Goal: Task Accomplishment & Management: Complete application form

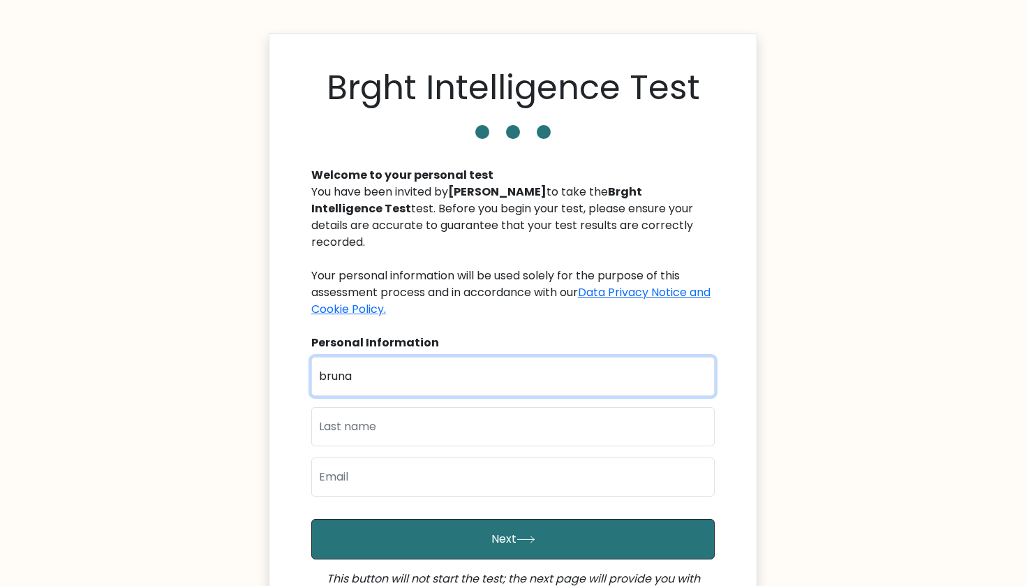
type input "bruna"
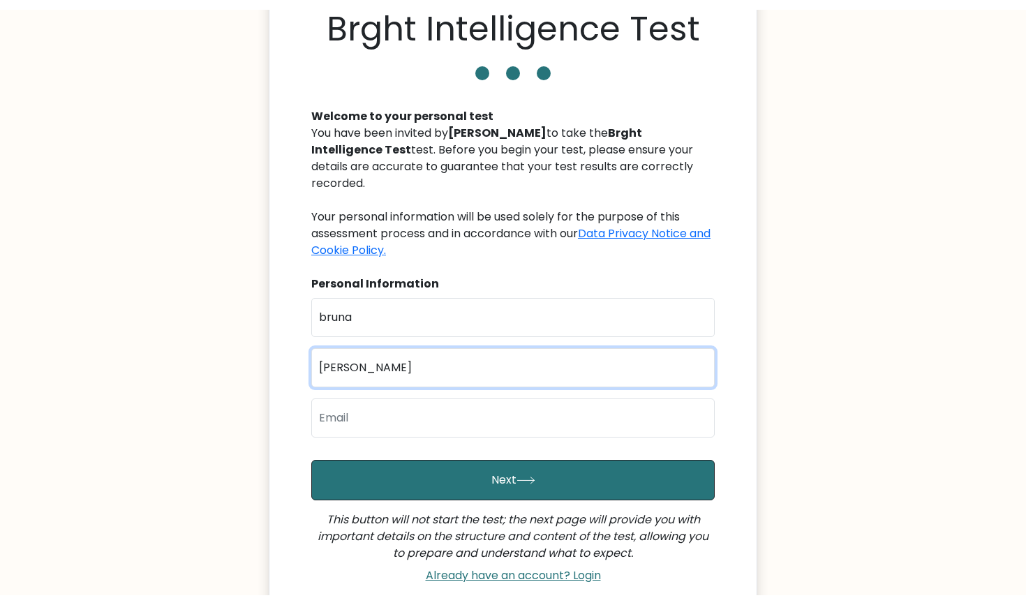
scroll to position [71, 0]
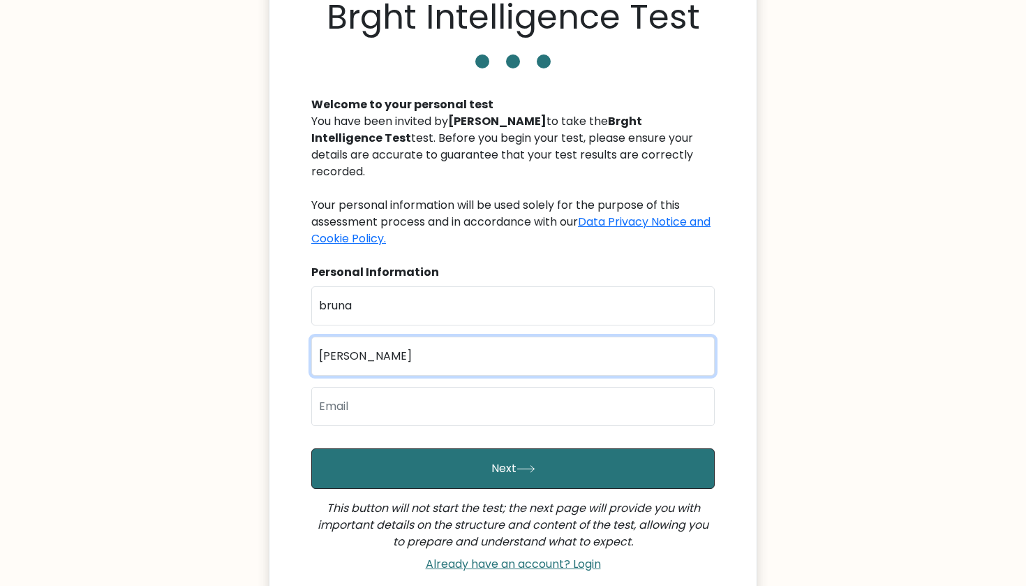
type input "antunes"
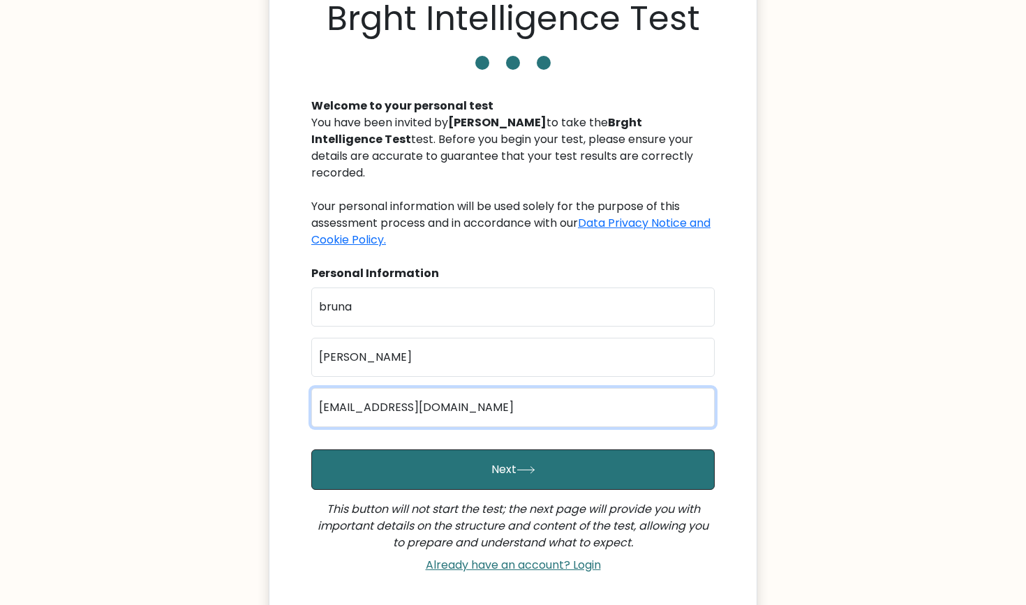
scroll to position [69, 0]
type input "brunaantunesrm@gmail.com"
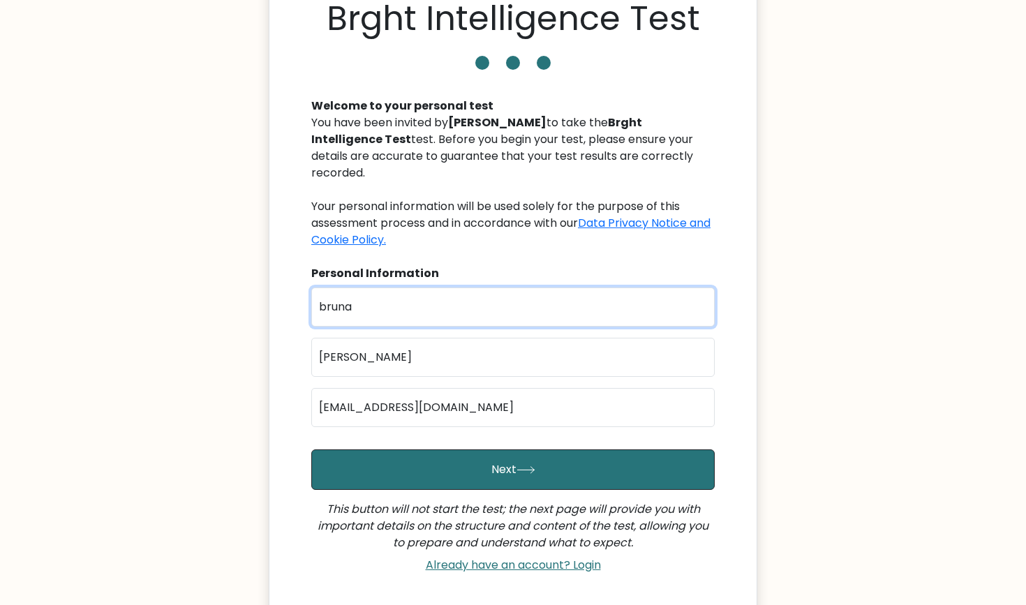
click at [325, 288] on input "bruna" at bounding box center [513, 307] width 404 height 39
type input "Bruna"
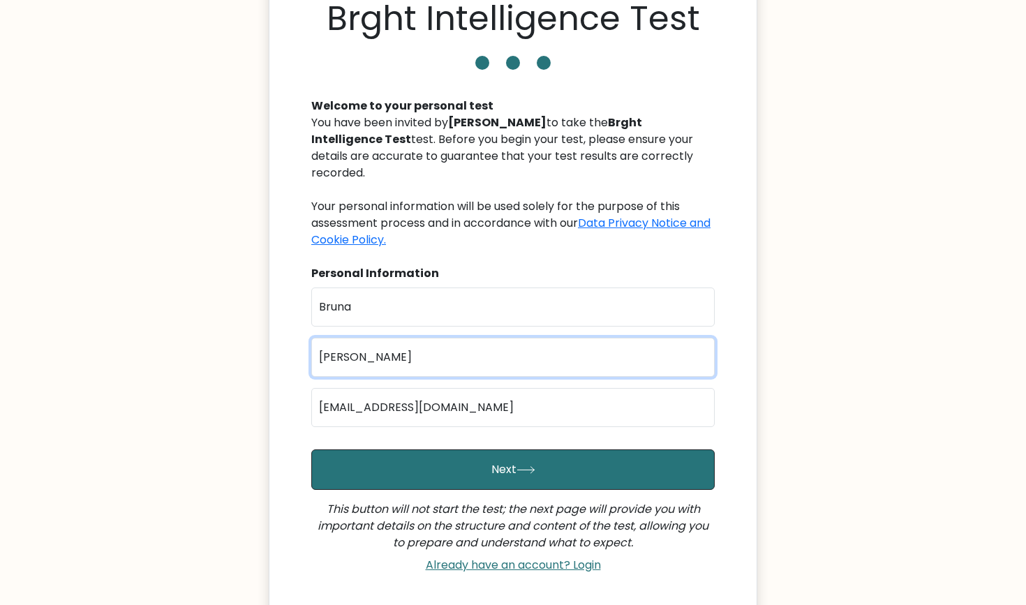
click at [330, 339] on input "antunes" at bounding box center [513, 357] width 404 height 39
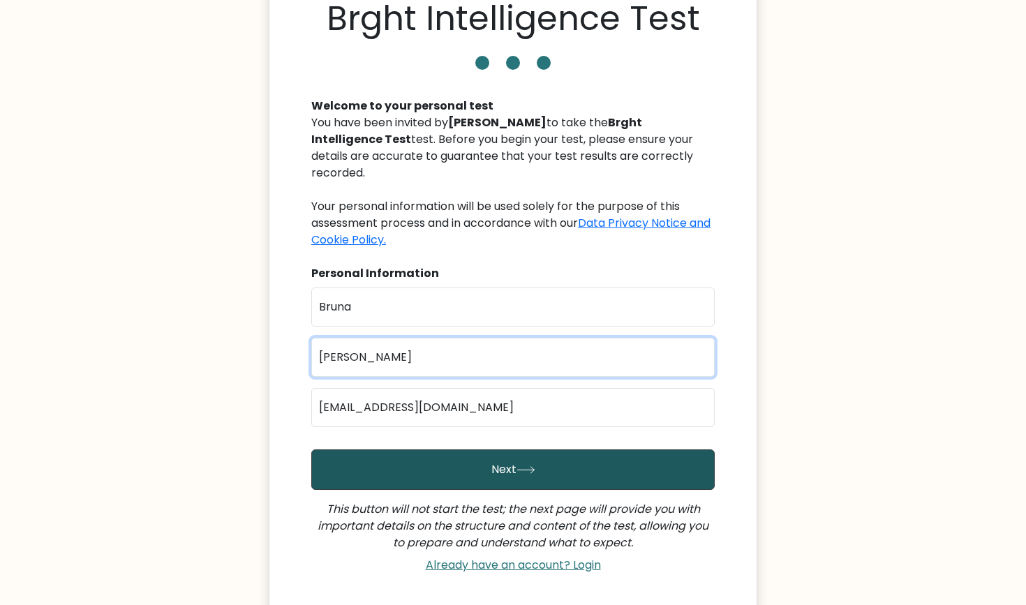
type input "[PERSON_NAME]"
click at [475, 453] on button "Next" at bounding box center [513, 470] width 404 height 41
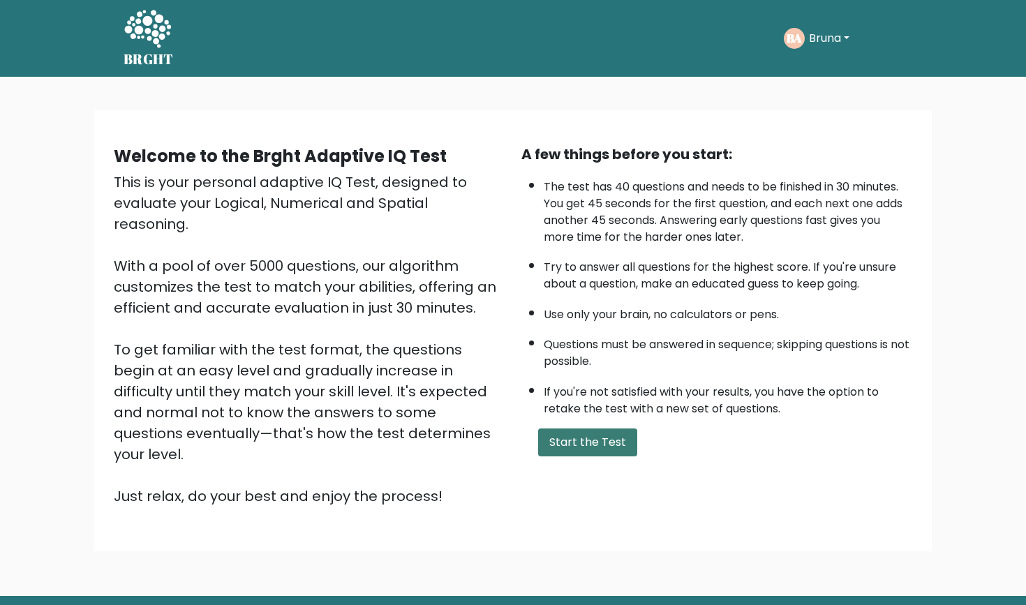
click at [593, 457] on button "Start the Test" at bounding box center [587, 443] width 99 height 28
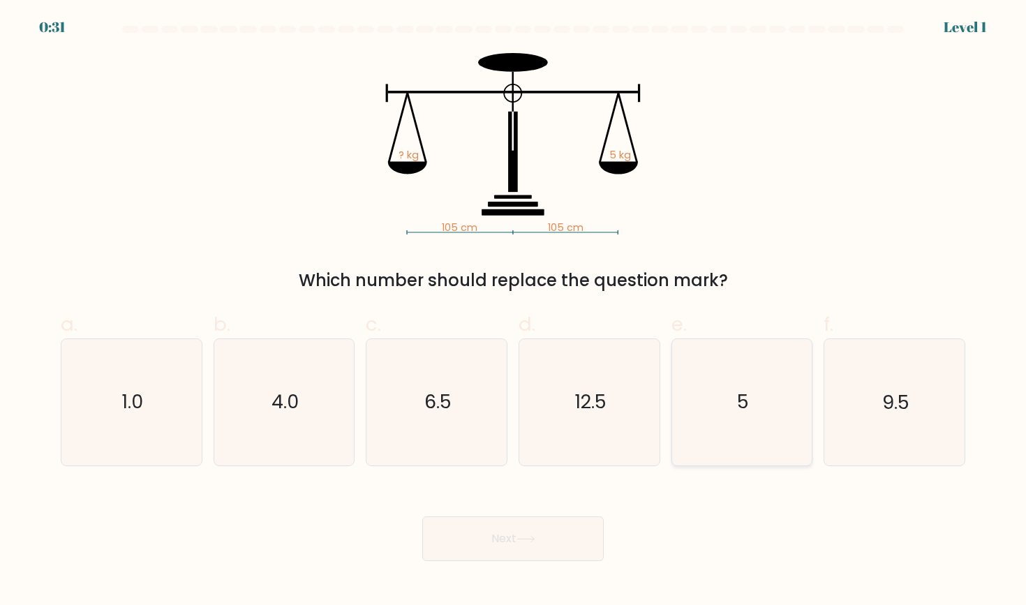
click at [705, 352] on icon "5" at bounding box center [742, 402] width 126 height 126
click at [514, 312] on input "e. 5" at bounding box center [513, 307] width 1 height 9
radio input "true"
click at [501, 547] on button "Next" at bounding box center [513, 539] width 182 height 45
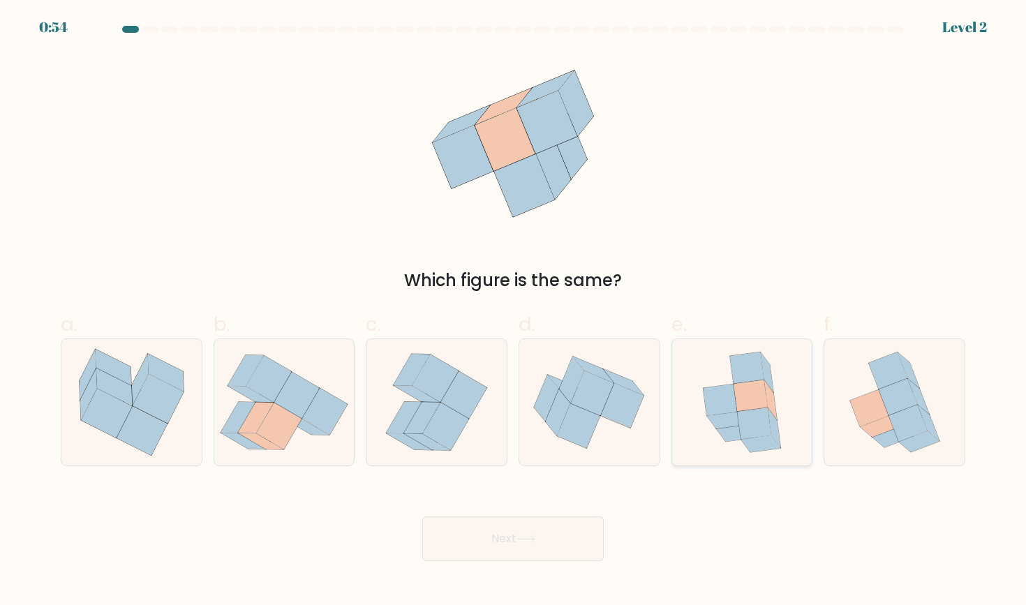
click at [777, 408] on icon at bounding box center [742, 402] width 103 height 126
click at [514, 312] on input "e." at bounding box center [513, 307] width 1 height 9
radio input "true"
click at [565, 529] on button "Next" at bounding box center [513, 539] width 182 height 45
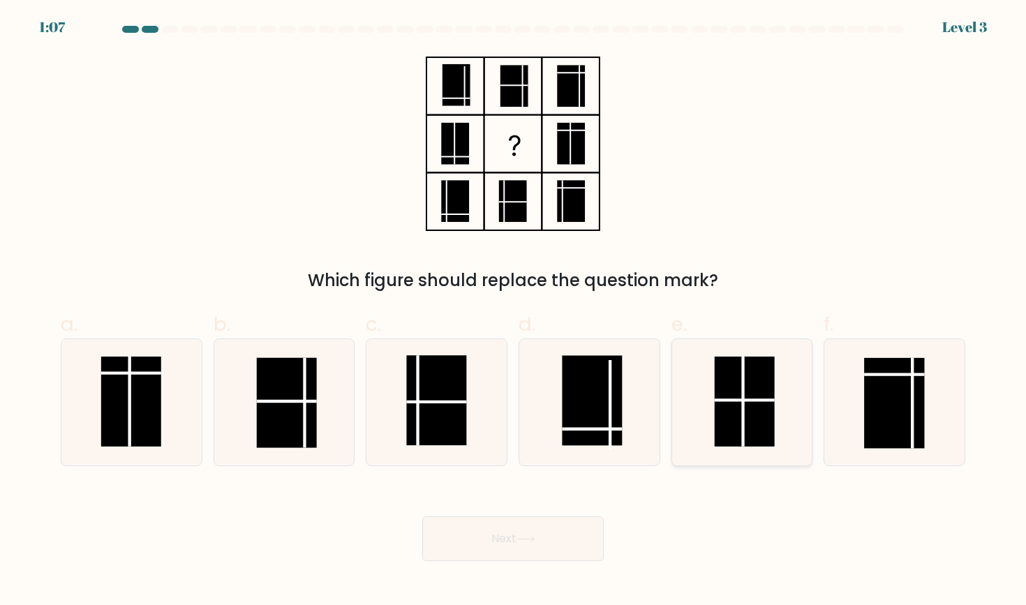
click at [772, 392] on rect at bounding box center [745, 402] width 60 height 90
click at [514, 312] on input "e." at bounding box center [513, 307] width 1 height 9
radio input "true"
click at [543, 558] on button "Next" at bounding box center [513, 539] width 182 height 45
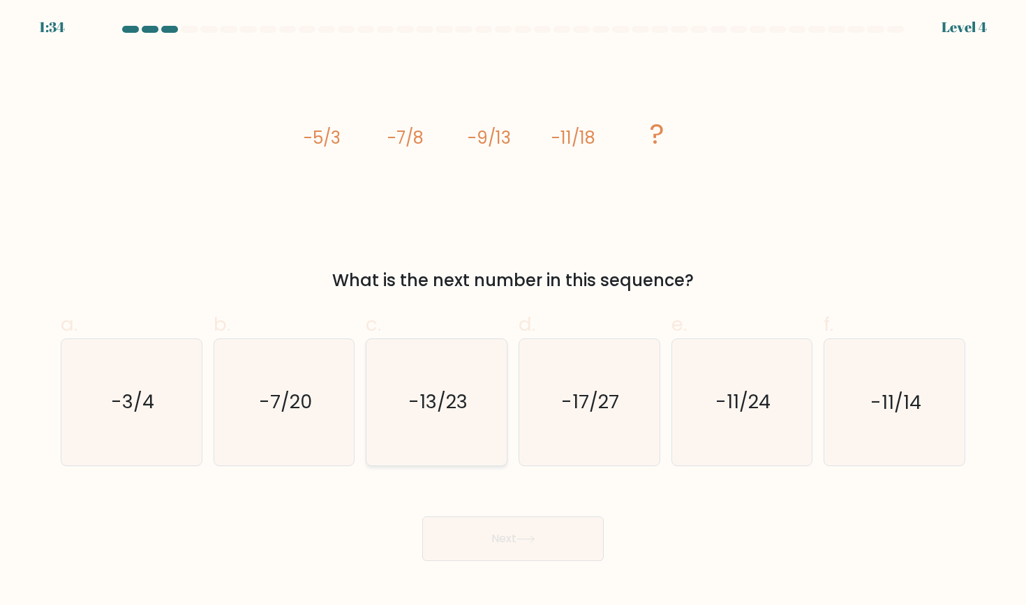
click at [464, 416] on icon "-13/23" at bounding box center [437, 402] width 126 height 126
click at [513, 312] on input "c. -13/23" at bounding box center [513, 307] width 1 height 9
radio input "true"
click at [520, 536] on button "Next" at bounding box center [513, 539] width 182 height 45
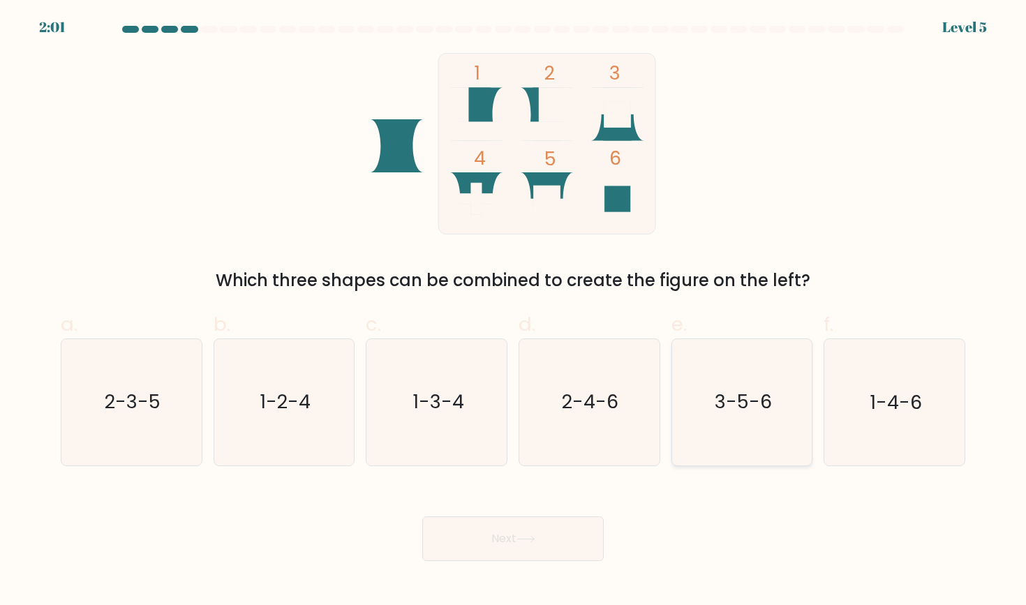
click at [722, 436] on icon "3-5-6" at bounding box center [742, 402] width 126 height 126
click at [514, 312] on input "e. 3-5-6" at bounding box center [513, 307] width 1 height 9
radio input "true"
click at [547, 540] on button "Next" at bounding box center [513, 539] width 182 height 45
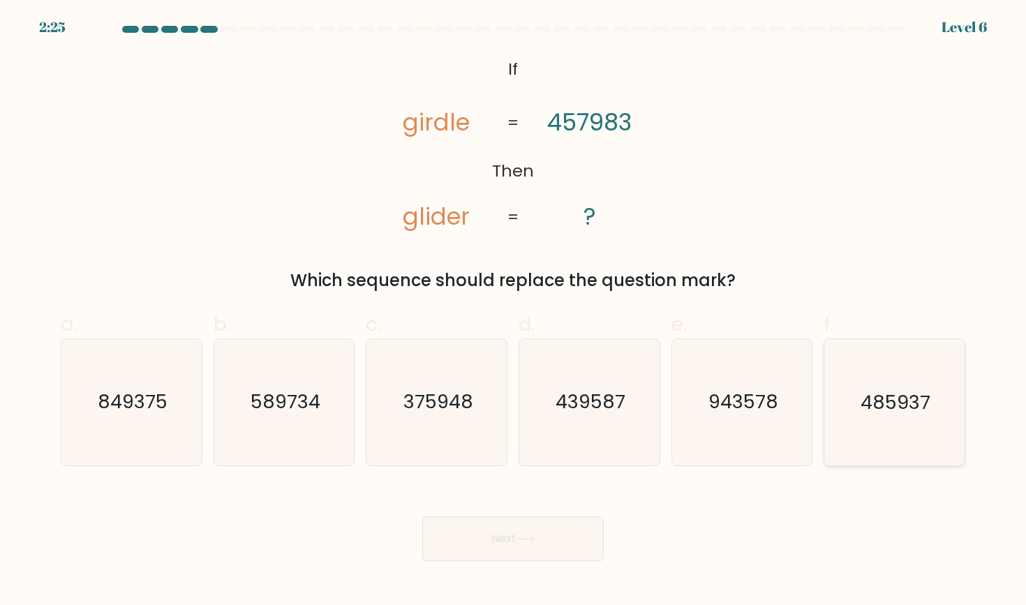
click at [887, 395] on text "485937" at bounding box center [896, 403] width 70 height 26
click at [514, 312] on input "f. 485937" at bounding box center [513, 307] width 1 height 9
radio input "true"
click at [554, 543] on button "Next" at bounding box center [513, 539] width 182 height 45
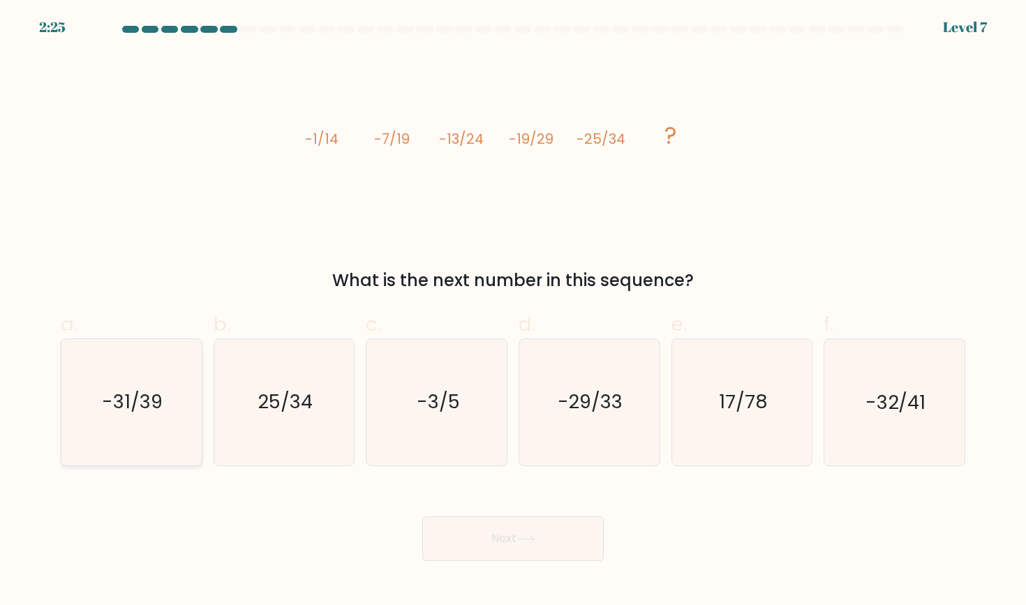
click at [146, 410] on text "-31/39" at bounding box center [133, 403] width 61 height 26
click at [513, 312] on input "a. -31/39" at bounding box center [513, 307] width 1 height 9
radio input "true"
click at [552, 545] on button "Next" at bounding box center [513, 539] width 182 height 45
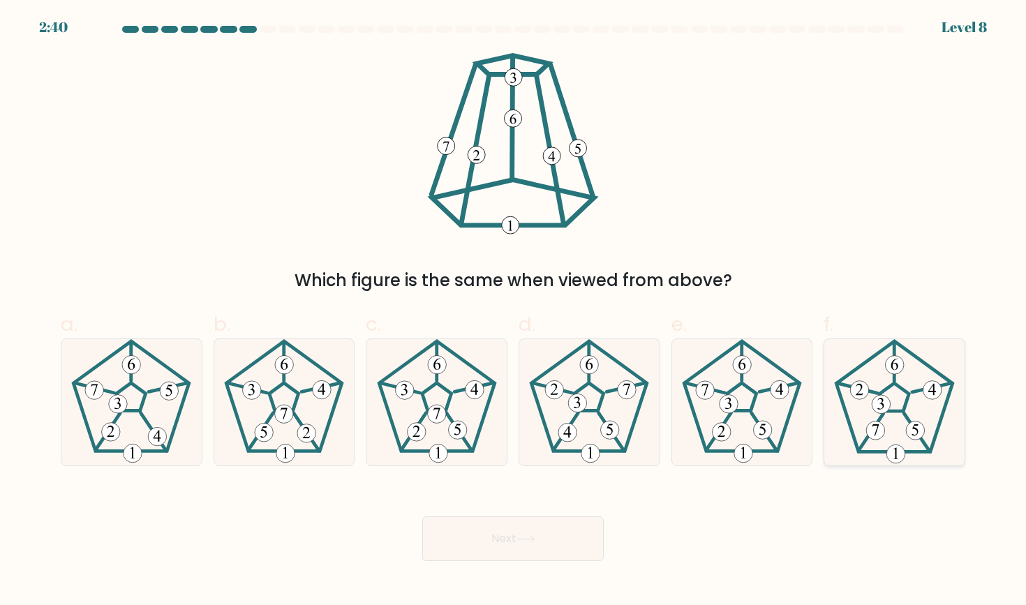
click at [890, 392] on icon at bounding box center [895, 402] width 126 height 126
click at [514, 312] on input "f." at bounding box center [513, 307] width 1 height 9
radio input "true"
click at [137, 411] on 231 at bounding box center [131, 397] width 29 height 28
click at [513, 312] on input "a." at bounding box center [513, 307] width 1 height 9
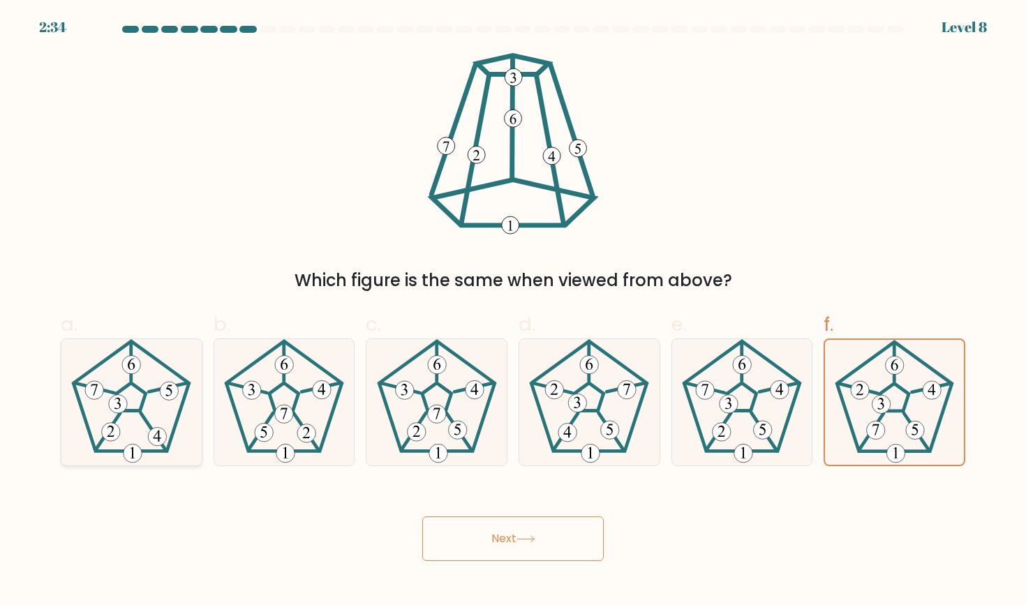
radio input "true"
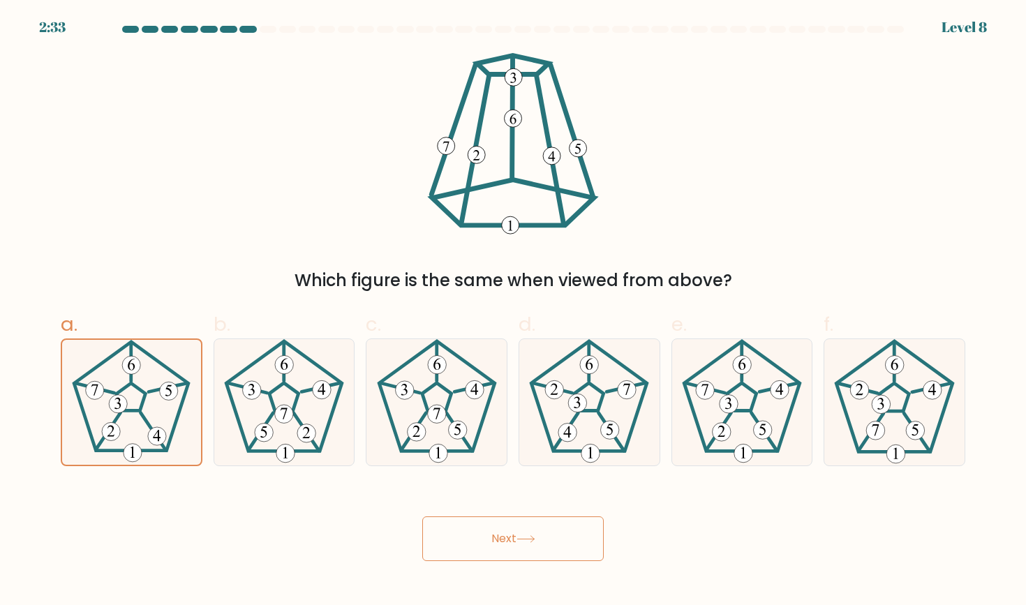
click at [466, 538] on button "Next" at bounding box center [513, 539] width 182 height 45
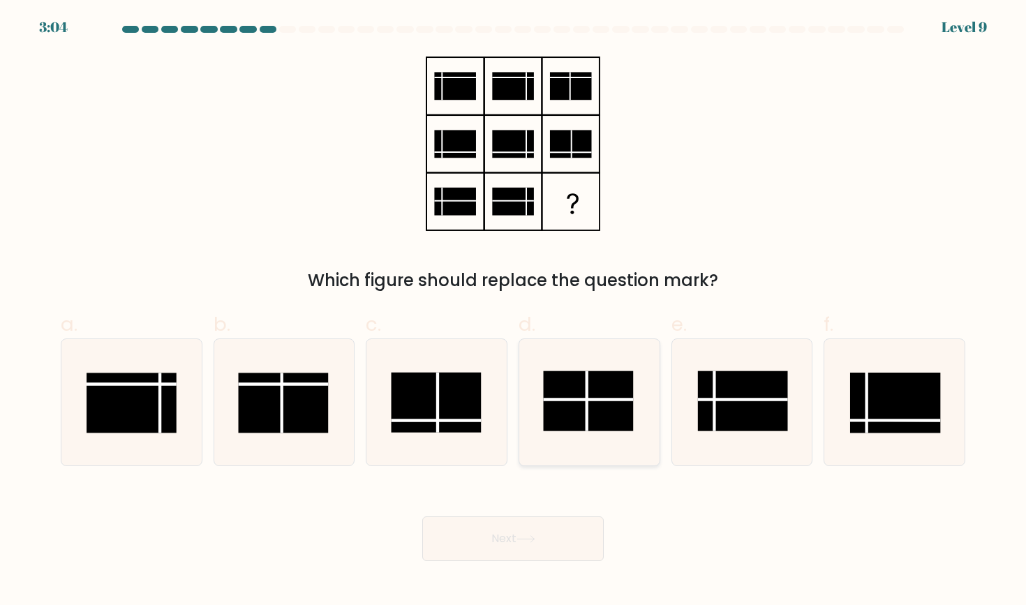
click at [596, 377] on rect at bounding box center [589, 401] width 90 height 60
click at [514, 312] on input "d." at bounding box center [513, 307] width 1 height 9
radio input "true"
click at [536, 542] on icon at bounding box center [526, 540] width 19 height 8
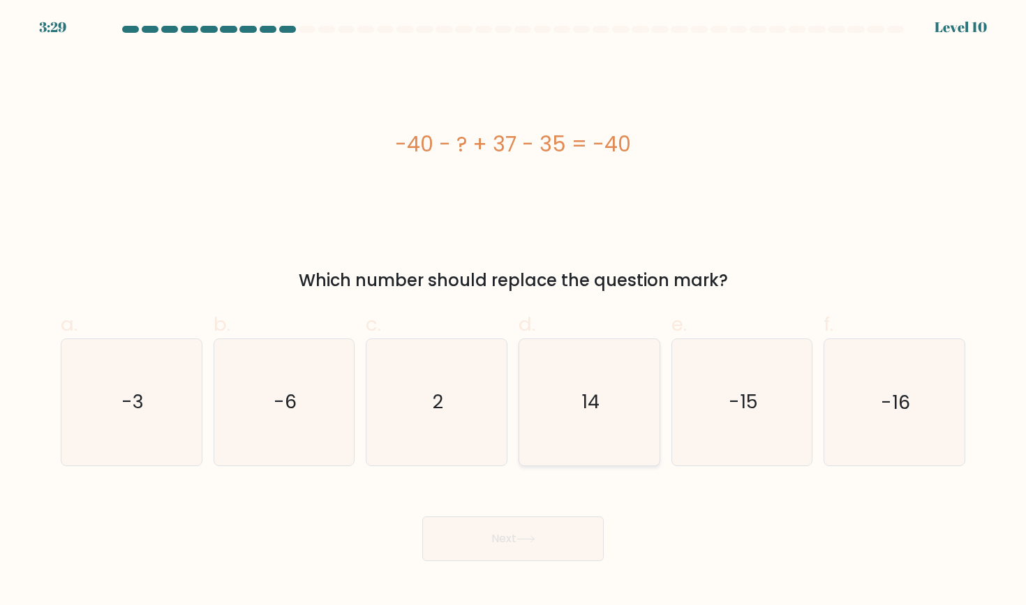
click at [626, 371] on icon "14" at bounding box center [590, 402] width 126 height 126
click at [514, 312] on input "d. 14" at bounding box center [513, 307] width 1 height 9
radio input "true"
click at [555, 527] on button "Next" at bounding box center [513, 539] width 182 height 45
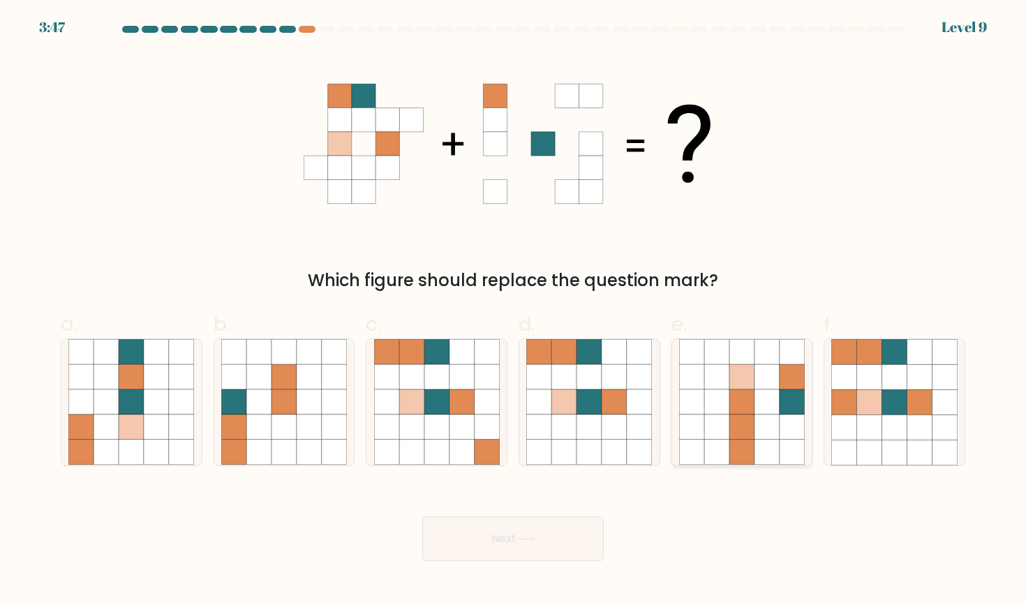
click at [712, 378] on icon at bounding box center [717, 377] width 25 height 25
click at [514, 312] on input "e." at bounding box center [513, 307] width 1 height 9
radio input "true"
click at [561, 545] on button "Next" at bounding box center [513, 539] width 182 height 45
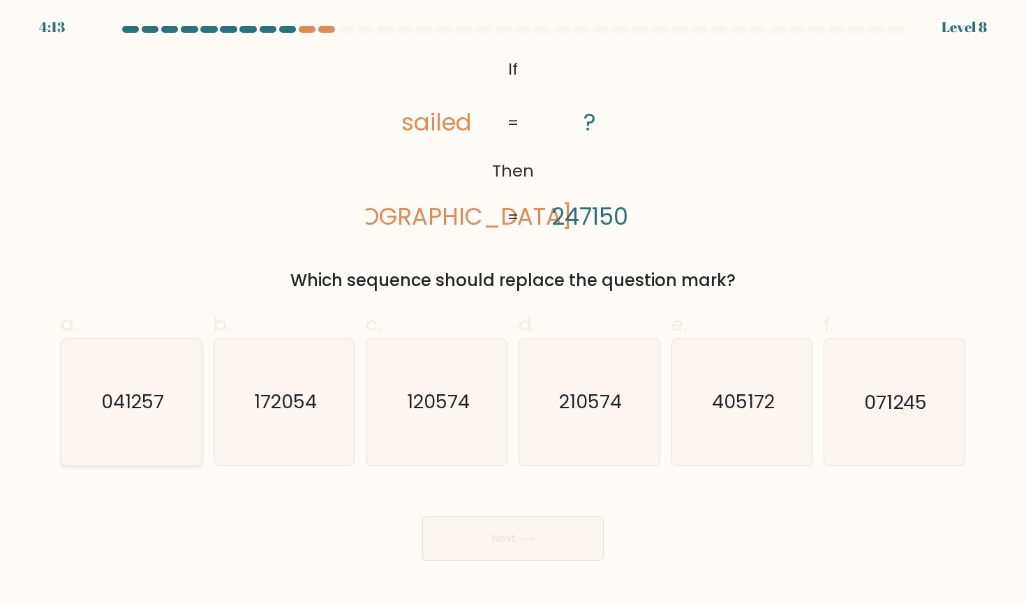
click at [134, 430] on icon "041257" at bounding box center [131, 402] width 126 height 126
click at [513, 312] on input "a. 041257" at bounding box center [513, 307] width 1 height 9
radio input "true"
click at [571, 542] on button "Next" at bounding box center [513, 539] width 182 height 45
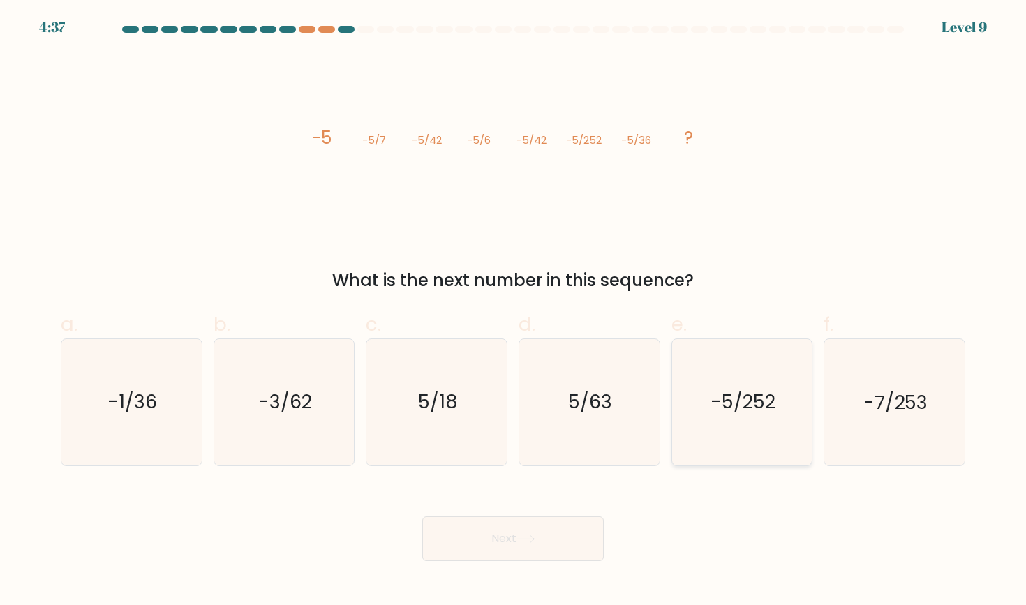
click at [739, 406] on text "-5/252" at bounding box center [743, 403] width 65 height 26
click at [514, 312] on input "e. -5/252" at bounding box center [513, 307] width 1 height 9
radio input "true"
click at [584, 550] on button "Next" at bounding box center [513, 539] width 182 height 45
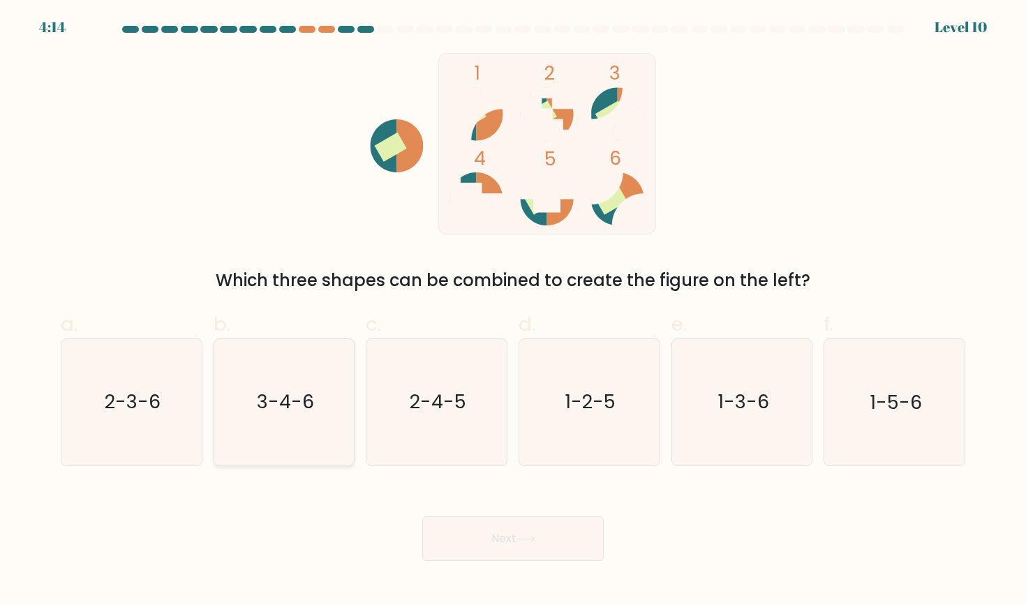
click at [333, 432] on icon "3-4-6" at bounding box center [284, 402] width 126 height 126
click at [513, 312] on input "b. 3-4-6" at bounding box center [513, 307] width 1 height 9
radio input "true"
click at [473, 526] on button "Next" at bounding box center [513, 539] width 182 height 45
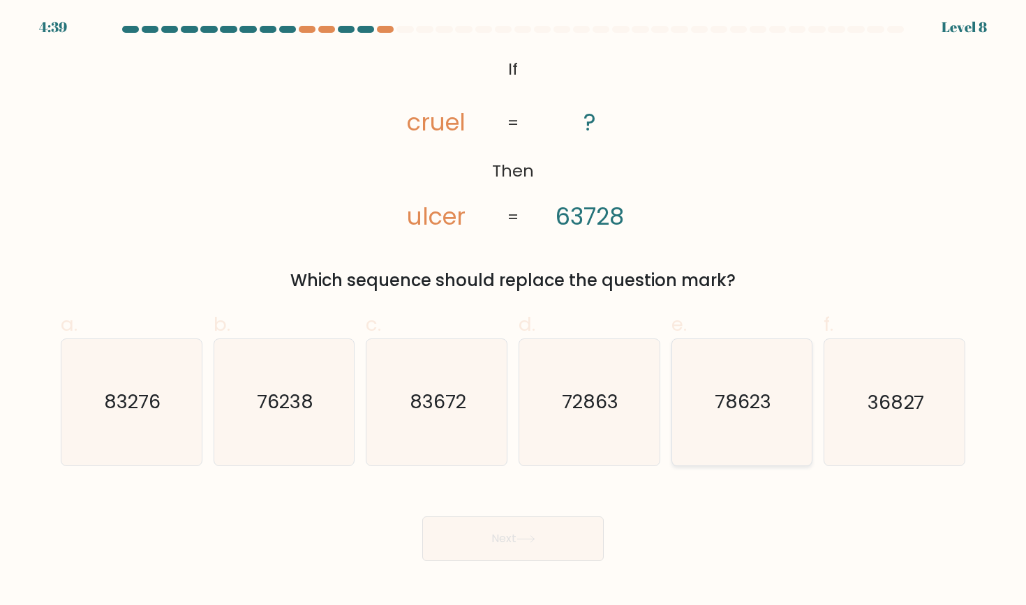
click at [714, 370] on icon "78623" at bounding box center [742, 402] width 126 height 126
click at [514, 312] on input "e. 78623" at bounding box center [513, 307] width 1 height 9
radio input "true"
click at [564, 527] on button "Next" at bounding box center [513, 539] width 182 height 45
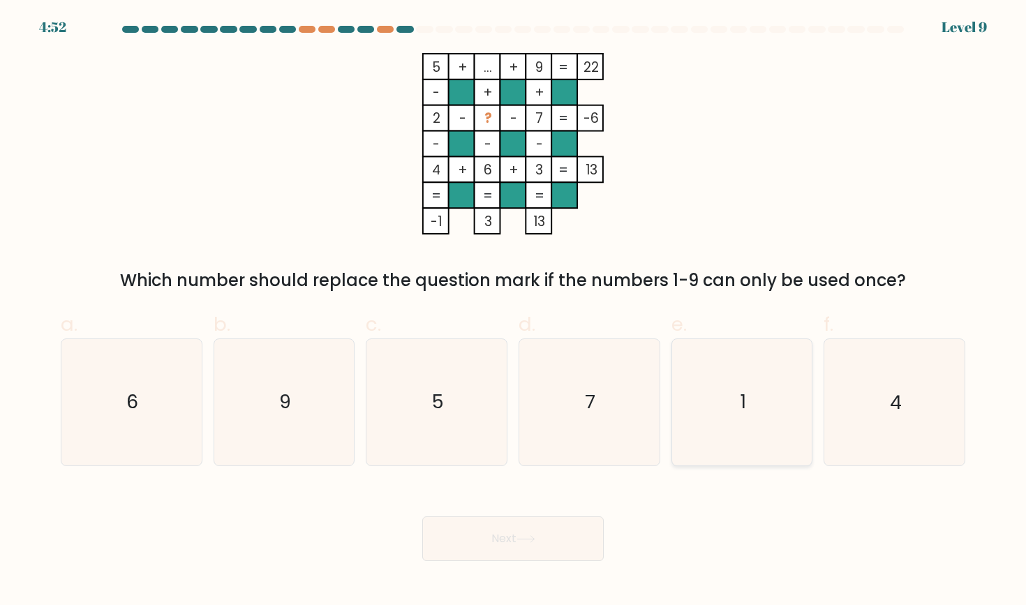
click at [753, 441] on icon "1" at bounding box center [742, 402] width 126 height 126
click at [514, 312] on input "e. 1" at bounding box center [513, 307] width 1 height 9
radio input "true"
click at [537, 545] on button "Next" at bounding box center [513, 539] width 182 height 45
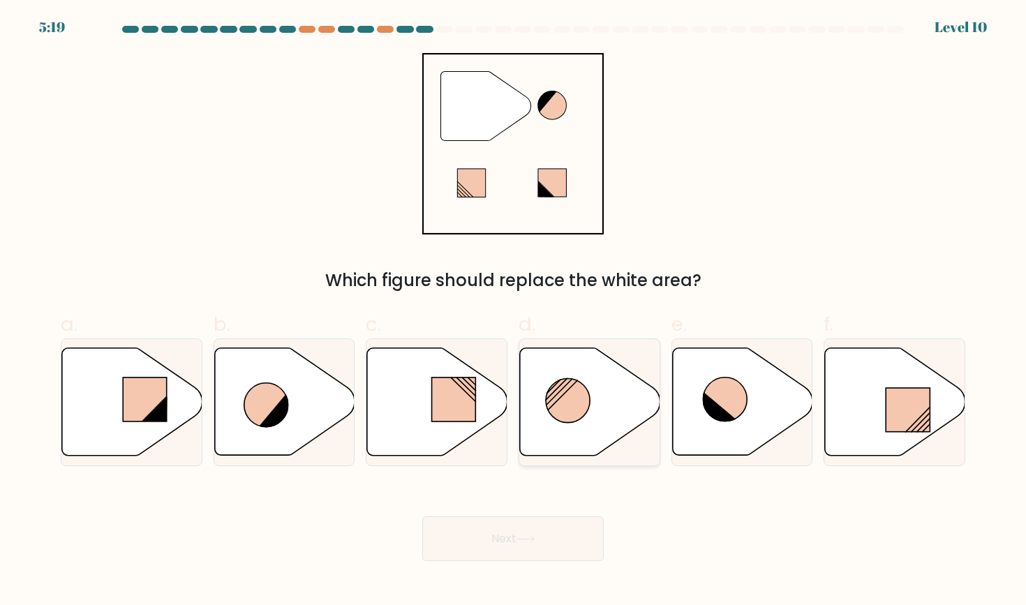
click at [559, 420] on circle at bounding box center [568, 401] width 44 height 44
click at [514, 312] on input "d." at bounding box center [513, 307] width 1 height 9
radio input "true"
click at [524, 543] on button "Next" at bounding box center [513, 539] width 182 height 45
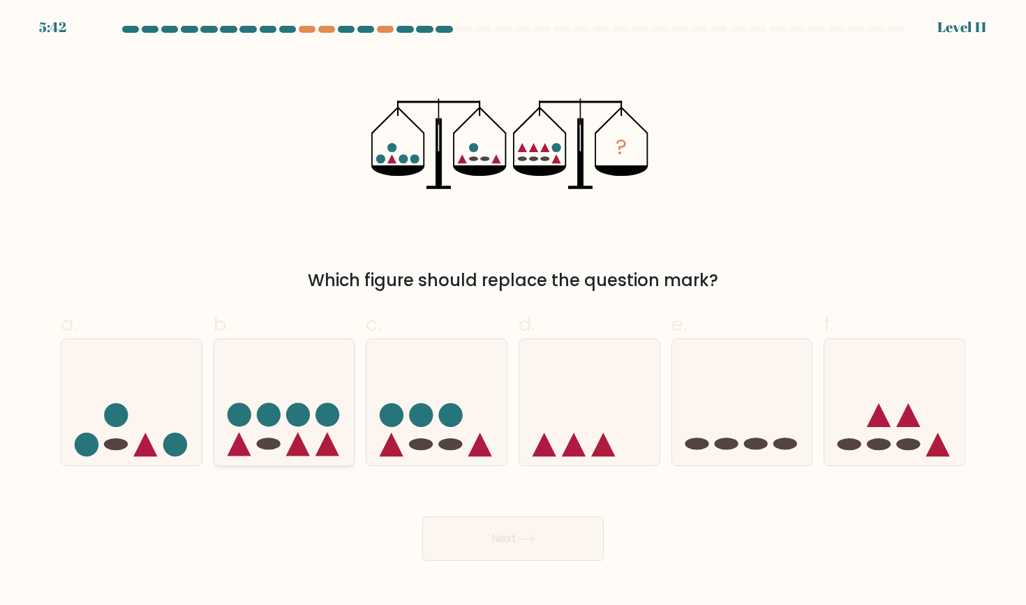
click at [312, 444] on icon at bounding box center [284, 402] width 140 height 116
click at [513, 312] on input "b." at bounding box center [513, 307] width 1 height 9
radio input "true"
click at [470, 543] on button "Next" at bounding box center [513, 539] width 182 height 45
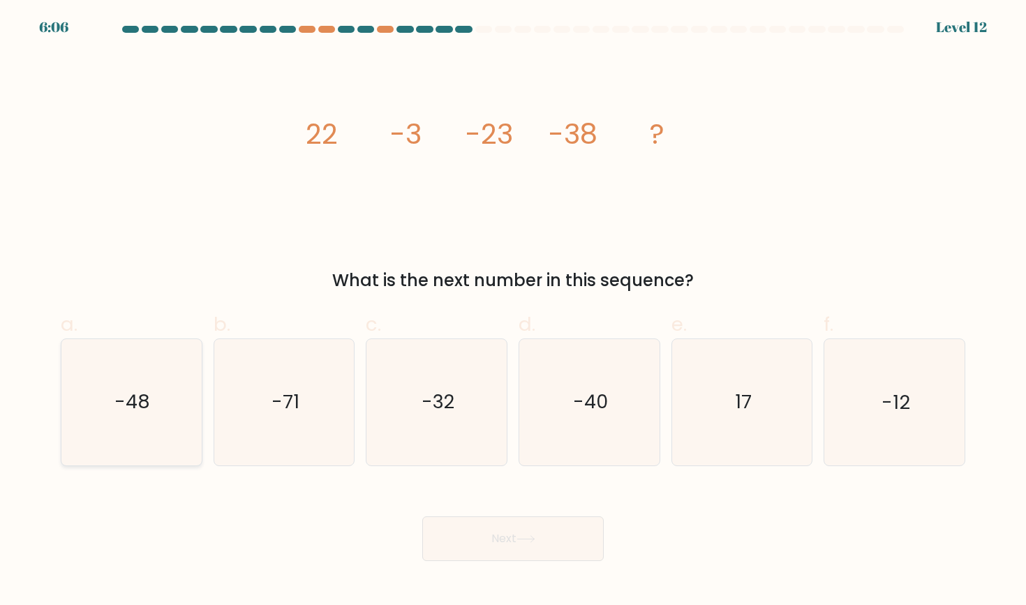
click at [101, 387] on icon "-48" at bounding box center [131, 402] width 126 height 126
click at [513, 312] on input "a. -48" at bounding box center [513, 307] width 1 height 9
radio input "true"
click at [480, 534] on button "Next" at bounding box center [513, 539] width 182 height 45
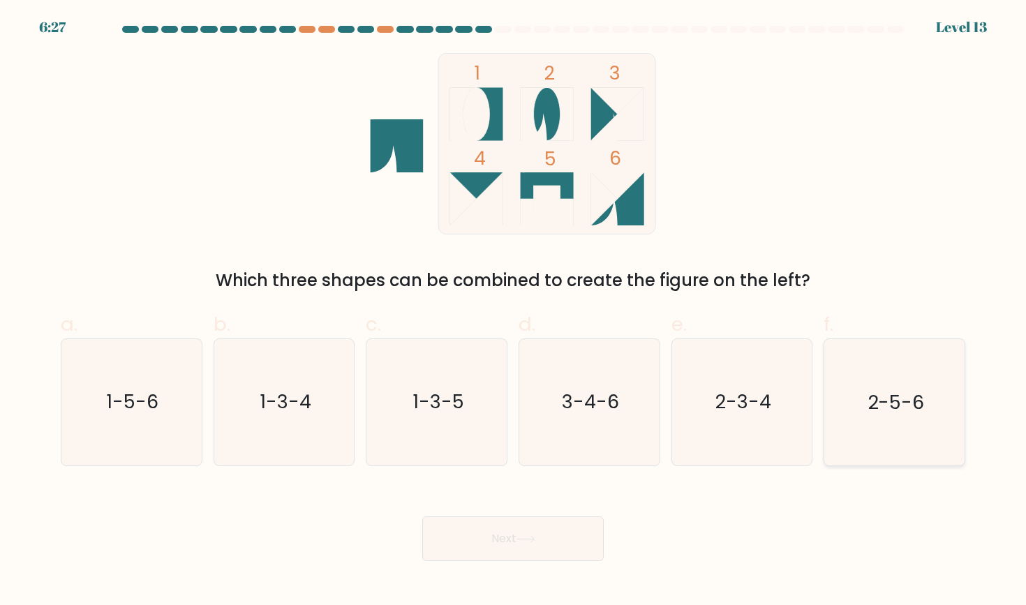
click at [871, 374] on icon "2-5-6" at bounding box center [895, 402] width 126 height 126
click at [514, 312] on input "f. 2-5-6" at bounding box center [513, 307] width 1 height 9
radio input "true"
click at [552, 546] on button "Next" at bounding box center [513, 539] width 182 height 45
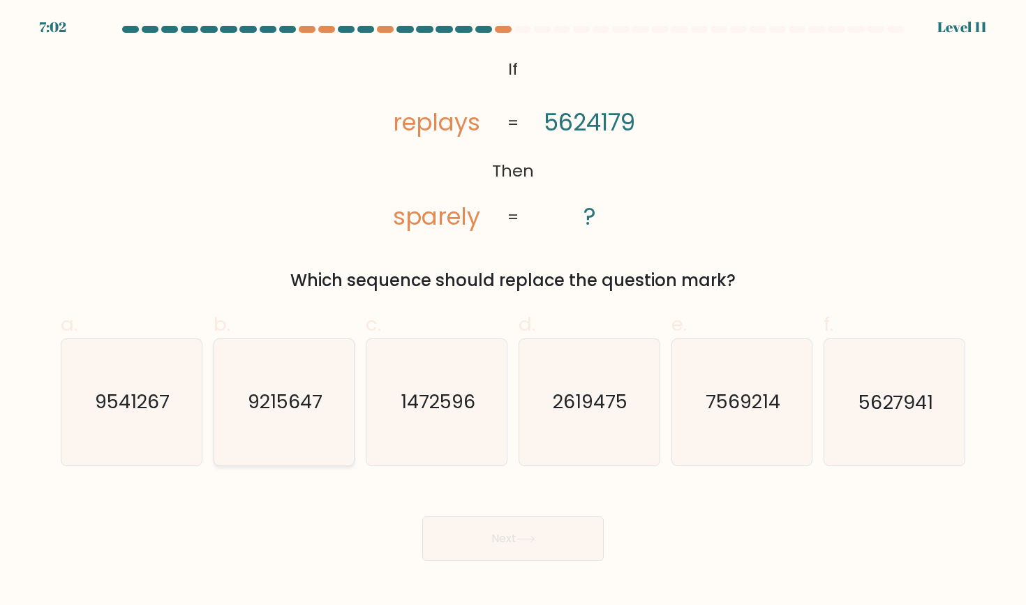
click at [311, 408] on text "9215647" at bounding box center [285, 403] width 75 height 26
click at [513, 312] on input "b. 9215647" at bounding box center [513, 307] width 1 height 9
radio input "true"
click at [498, 548] on button "Next" at bounding box center [513, 539] width 182 height 45
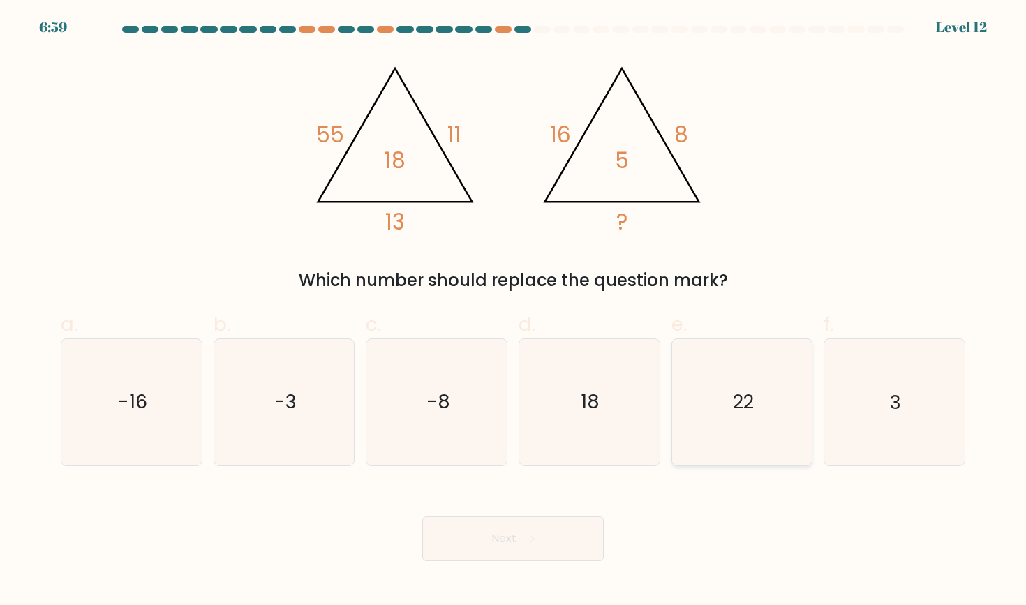
drag, startPoint x: 759, startPoint y: 355, endPoint x: 700, endPoint y: 365, distance: 59.4
click at [758, 355] on icon "22" at bounding box center [742, 402] width 126 height 126
click at [514, 312] on input "e. 22" at bounding box center [513, 307] width 1 height 9
radio input "true"
click at [532, 541] on icon at bounding box center [526, 540] width 19 height 8
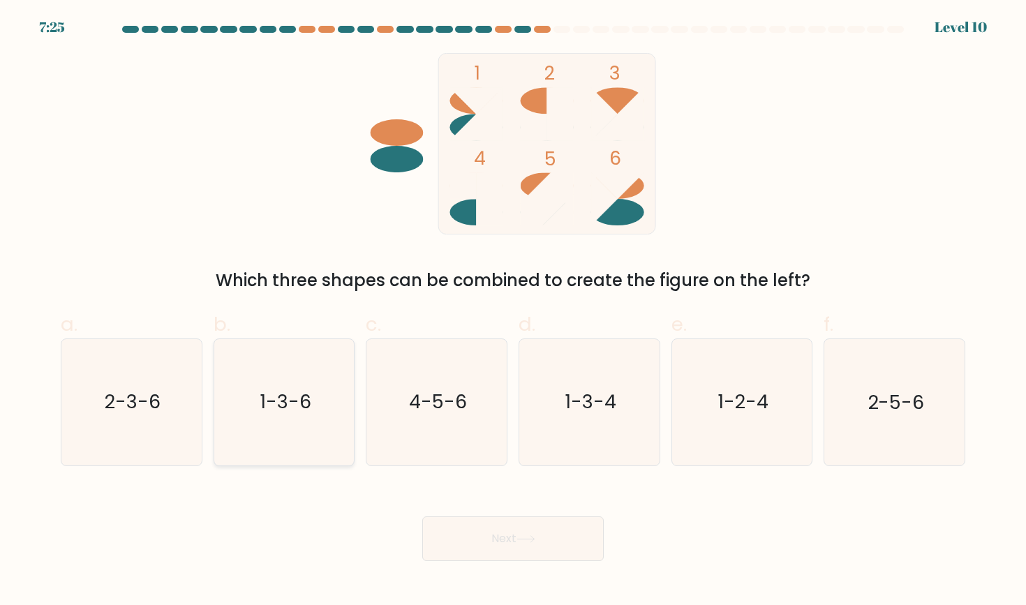
click at [264, 455] on icon "1-3-6" at bounding box center [284, 402] width 126 height 126
click at [513, 312] on input "b. 1-3-6" at bounding box center [513, 307] width 1 height 9
radio input "true"
click at [503, 524] on button "Next" at bounding box center [513, 539] width 182 height 45
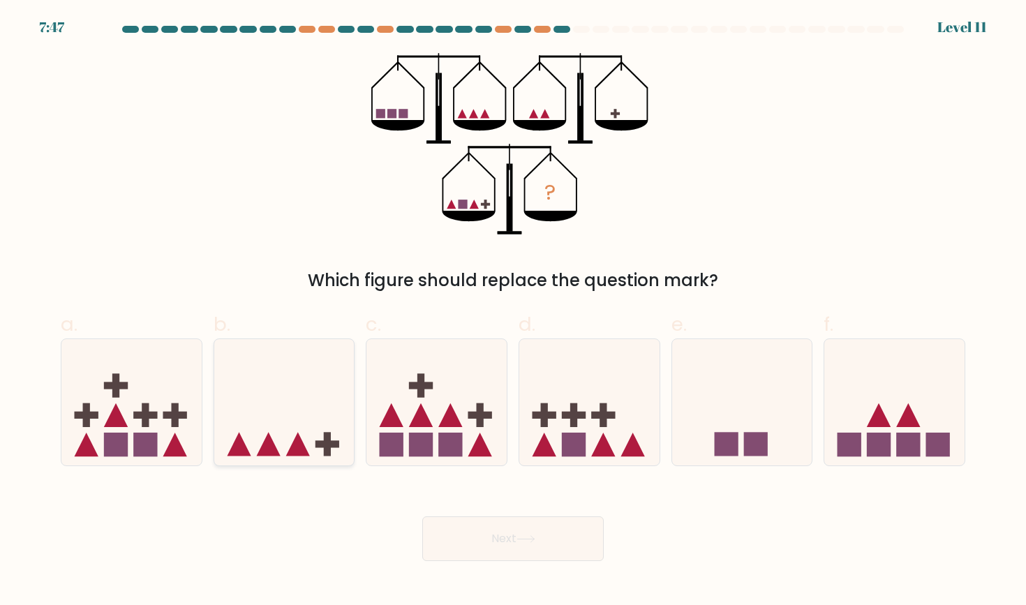
click at [296, 429] on icon at bounding box center [284, 402] width 140 height 116
click at [513, 312] on input "b." at bounding box center [513, 307] width 1 height 9
radio input "true"
click at [485, 538] on button "Next" at bounding box center [513, 539] width 182 height 45
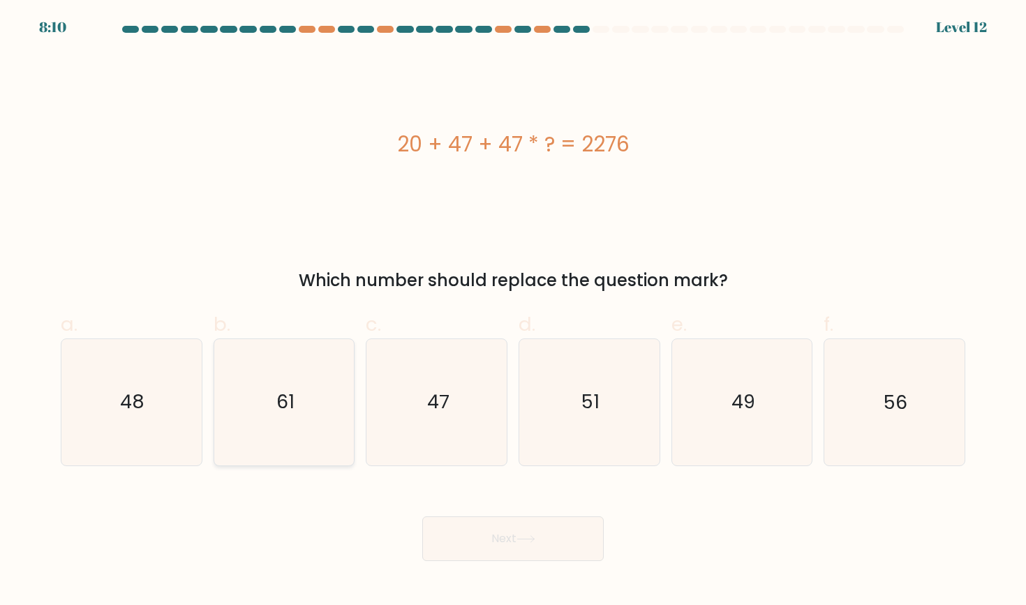
click at [274, 443] on icon "61" at bounding box center [284, 402] width 126 height 126
click at [513, 312] on input "b. 61" at bounding box center [513, 307] width 1 height 9
radio input "true"
click at [469, 529] on button "Next" at bounding box center [513, 539] width 182 height 45
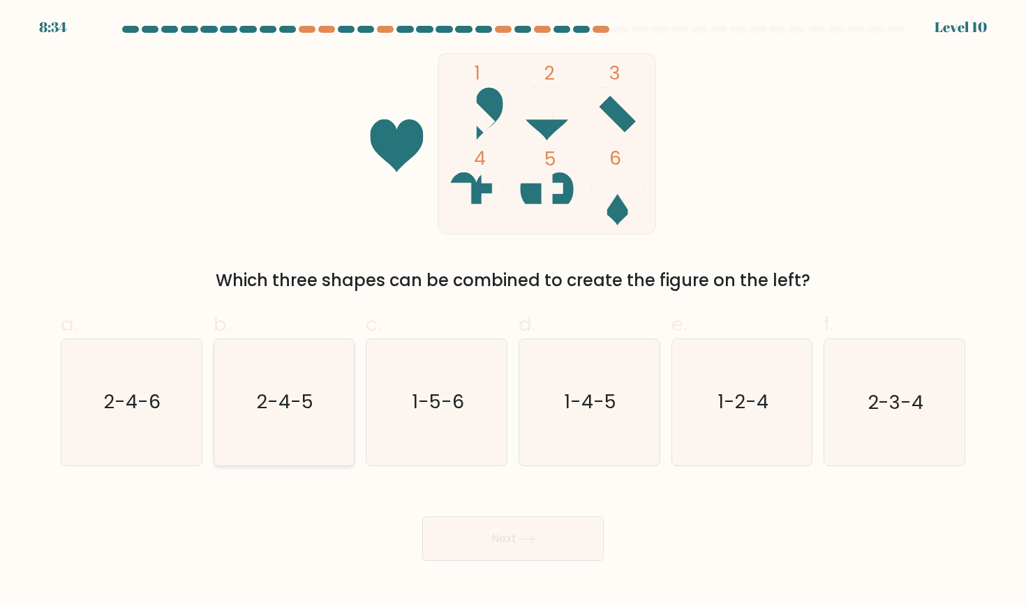
click at [320, 410] on icon "2-4-5" at bounding box center [284, 402] width 126 height 126
click at [513, 312] on input "b. 2-4-5" at bounding box center [513, 307] width 1 height 9
radio input "true"
click at [497, 510] on div "Next" at bounding box center [513, 522] width 922 height 78
click at [498, 523] on button "Next" at bounding box center [513, 539] width 182 height 45
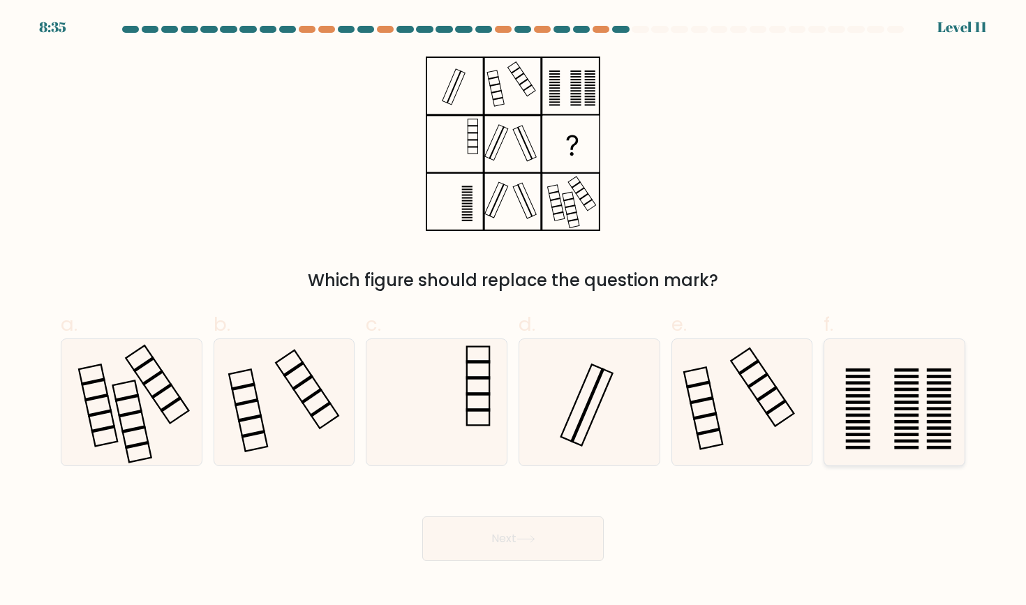
click at [872, 379] on icon at bounding box center [895, 402] width 126 height 126
click at [514, 312] on input "f." at bounding box center [513, 307] width 1 height 9
radio input "true"
click at [547, 538] on button "Next" at bounding box center [513, 539] width 182 height 45
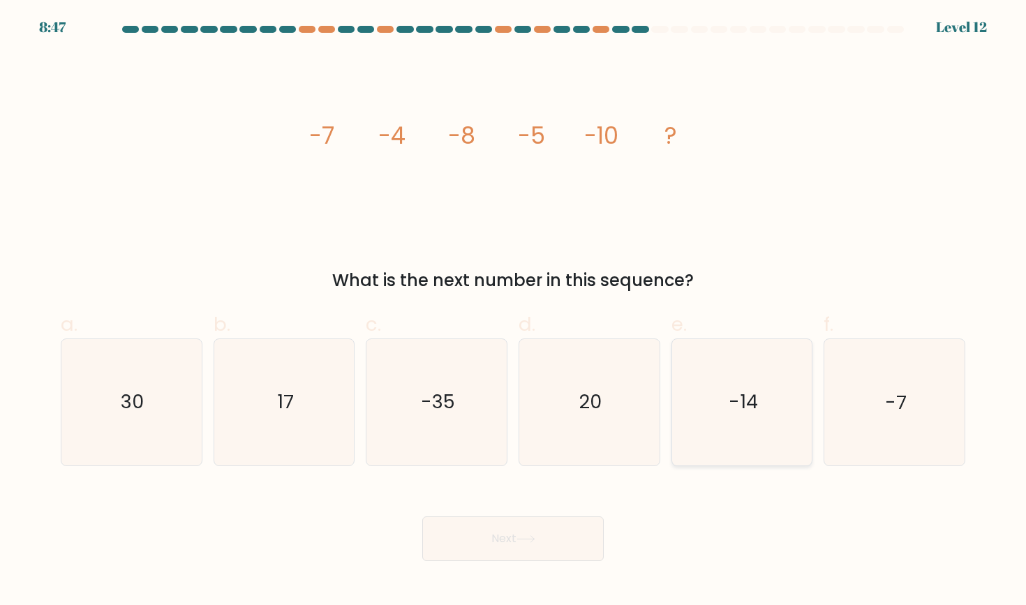
click at [742, 394] on text "-14" at bounding box center [743, 403] width 29 height 26
click at [514, 312] on input "e. -14" at bounding box center [513, 307] width 1 height 9
radio input "true"
click at [506, 556] on button "Next" at bounding box center [513, 539] width 182 height 45
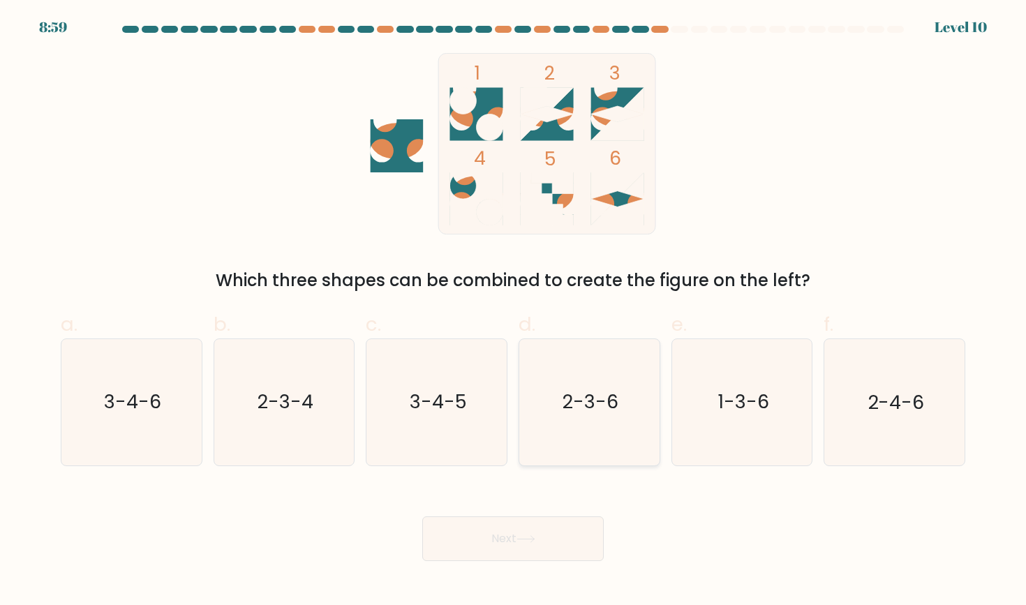
click at [570, 390] on text "2-3-6" at bounding box center [591, 403] width 56 height 26
click at [514, 312] on input "d. 2-3-6" at bounding box center [513, 307] width 1 height 9
radio input "true"
click at [533, 532] on button "Next" at bounding box center [513, 539] width 182 height 45
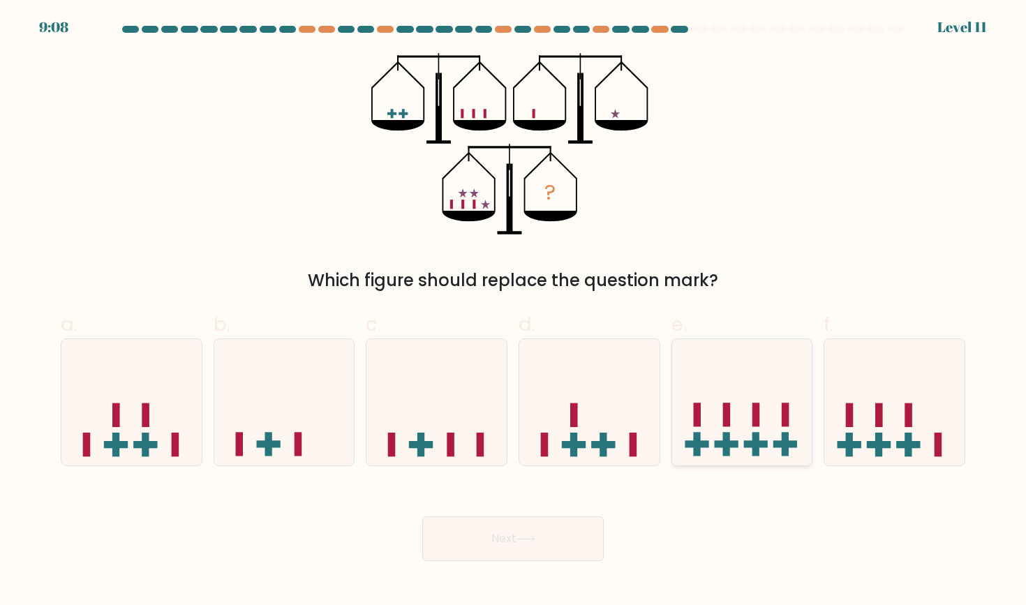
click at [714, 414] on icon at bounding box center [742, 402] width 140 height 116
click at [514, 312] on input "e." at bounding box center [513, 307] width 1 height 9
radio input "true"
click at [545, 543] on button "Next" at bounding box center [513, 539] width 182 height 45
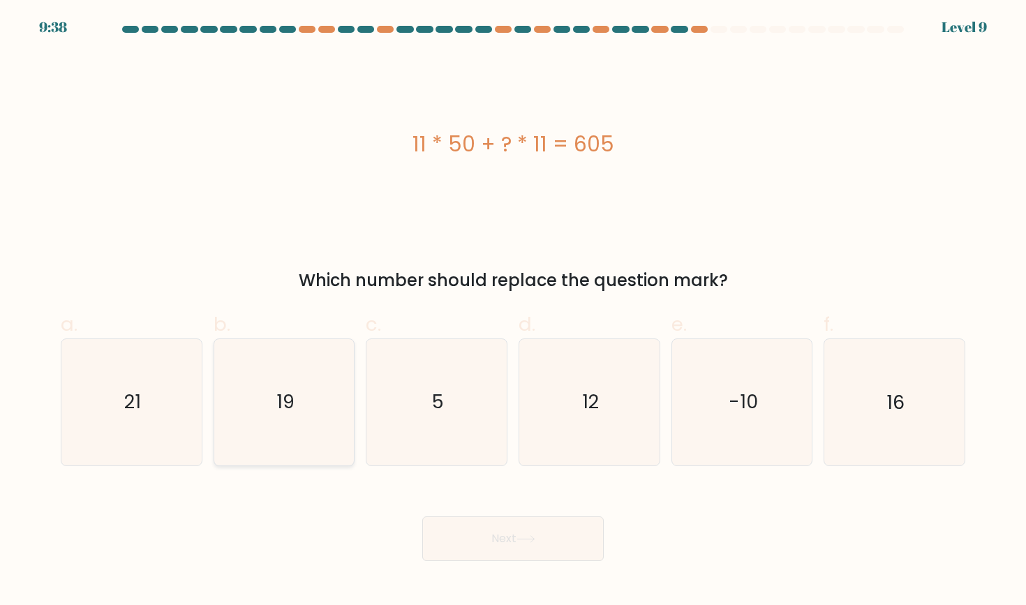
click at [342, 452] on icon "19" at bounding box center [284, 402] width 126 height 126
click at [513, 312] on input "b. 19" at bounding box center [513, 307] width 1 height 9
radio input "true"
click at [450, 536] on button "Next" at bounding box center [513, 539] width 182 height 45
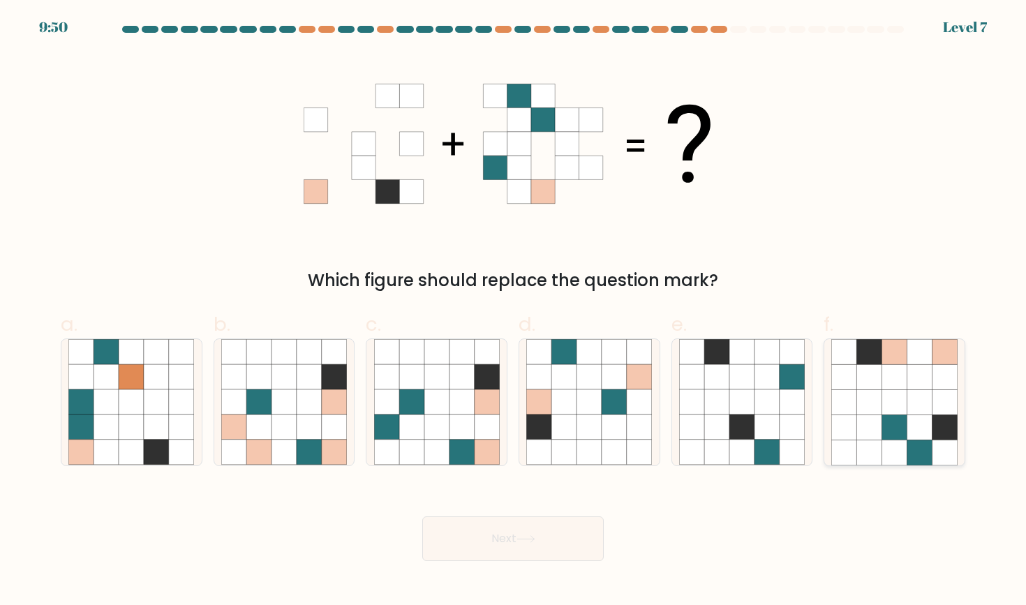
click at [879, 418] on icon at bounding box center [869, 427] width 25 height 25
click at [514, 312] on input "f." at bounding box center [513, 307] width 1 height 9
radio input "true"
click at [557, 540] on button "Next" at bounding box center [513, 539] width 182 height 45
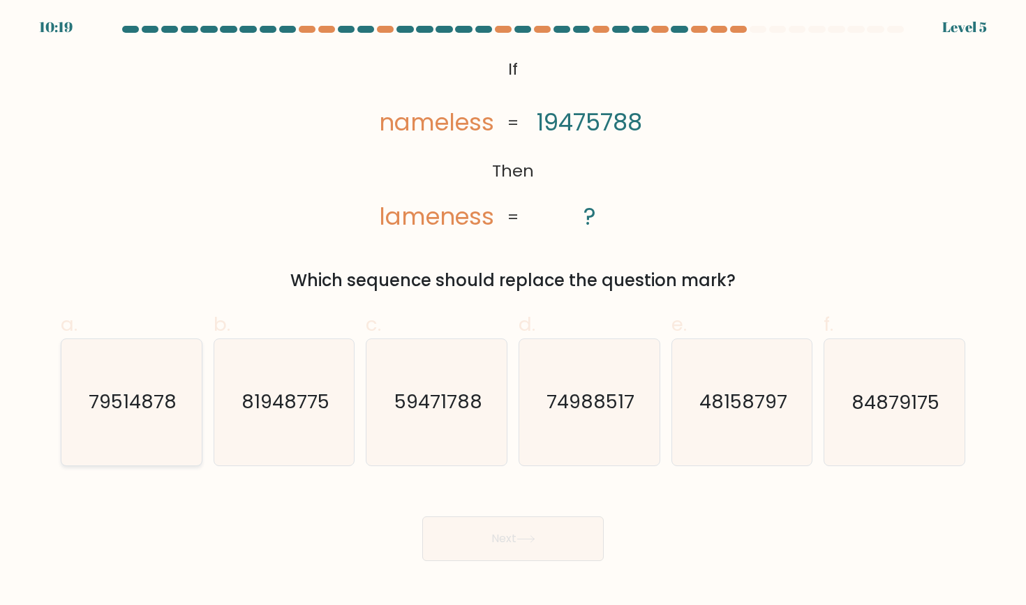
click at [136, 409] on text "79514878" at bounding box center [133, 403] width 88 height 26
click at [513, 312] on input "a. 79514878" at bounding box center [513, 307] width 1 height 9
radio input "true"
click at [547, 541] on button "Next" at bounding box center [513, 539] width 182 height 45
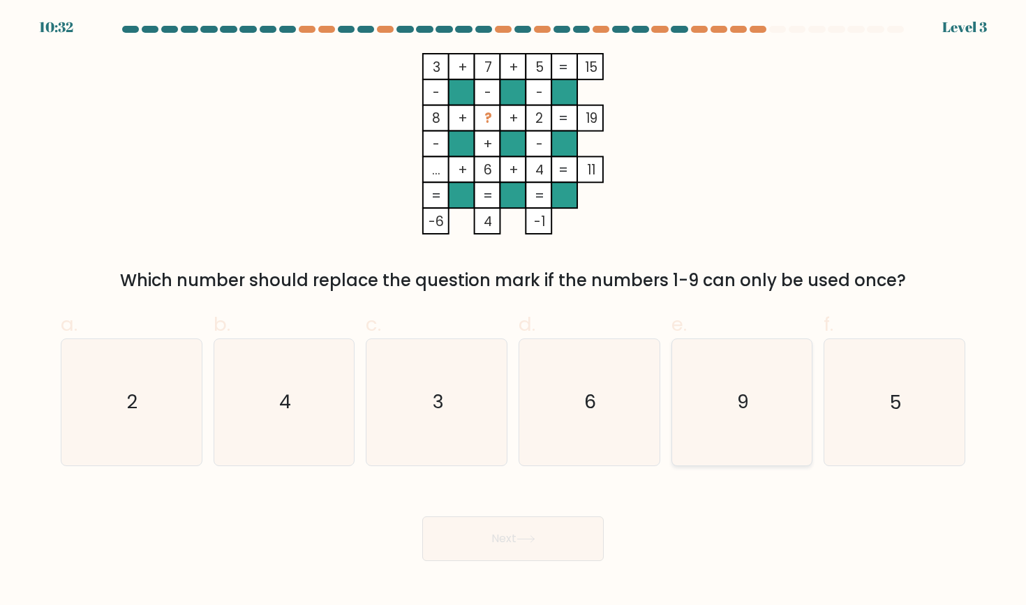
click at [775, 365] on icon "9" at bounding box center [742, 402] width 126 height 126
click at [514, 312] on input "e. 9" at bounding box center [513, 307] width 1 height 9
radio input "true"
click at [554, 543] on button "Next" at bounding box center [513, 539] width 182 height 45
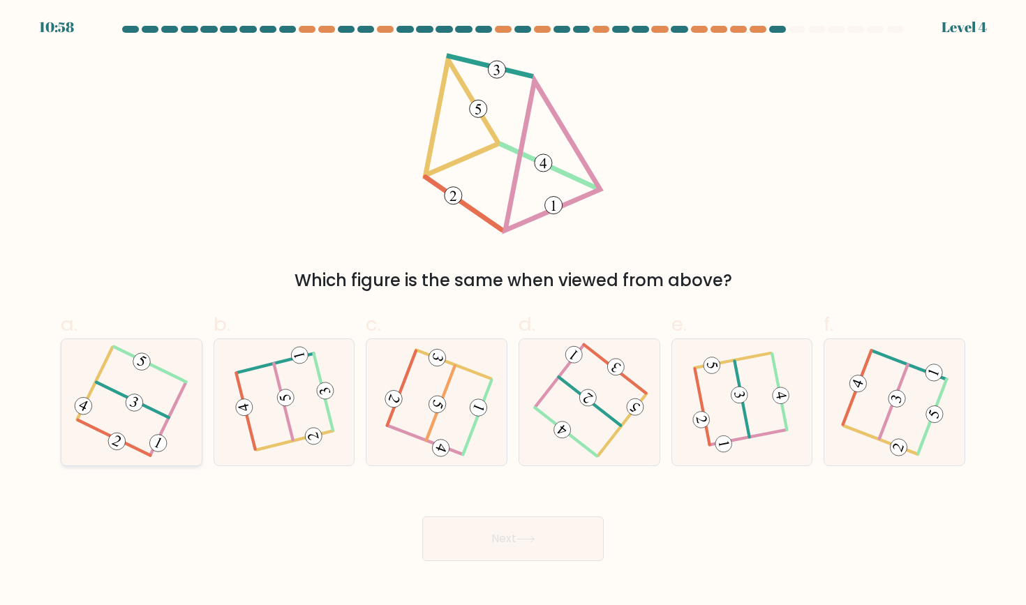
click at [162, 399] on icon at bounding box center [131, 402] width 101 height 101
click at [513, 312] on input "a." at bounding box center [513, 307] width 1 height 9
radio input "true"
click at [534, 545] on button "Next" at bounding box center [513, 539] width 182 height 45
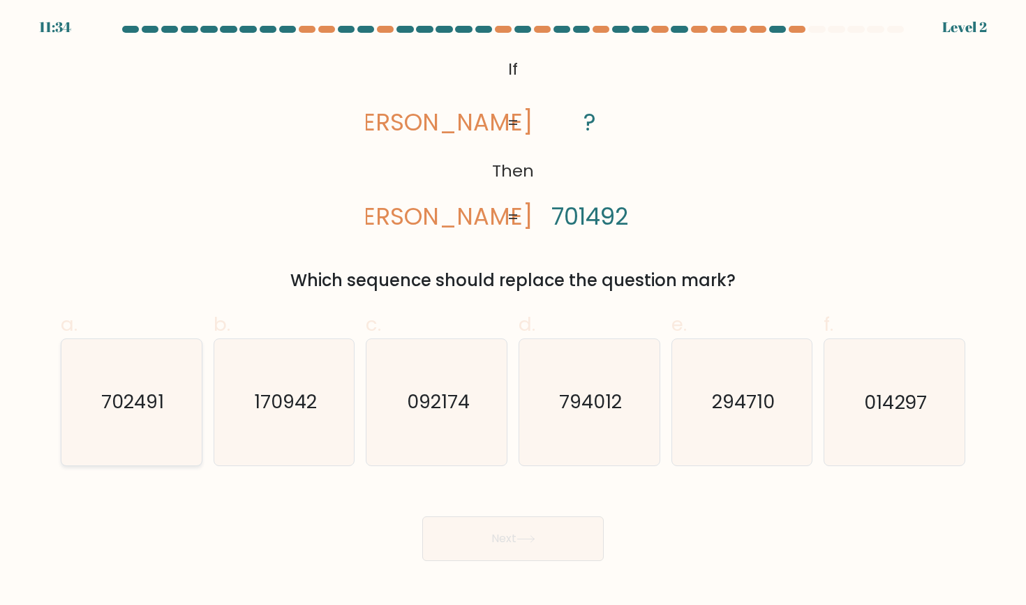
click at [149, 370] on icon "702491" at bounding box center [131, 402] width 126 height 126
click at [513, 312] on input "a. 702491" at bounding box center [513, 307] width 1 height 9
radio input "true"
click at [485, 547] on button "Next" at bounding box center [513, 539] width 182 height 45
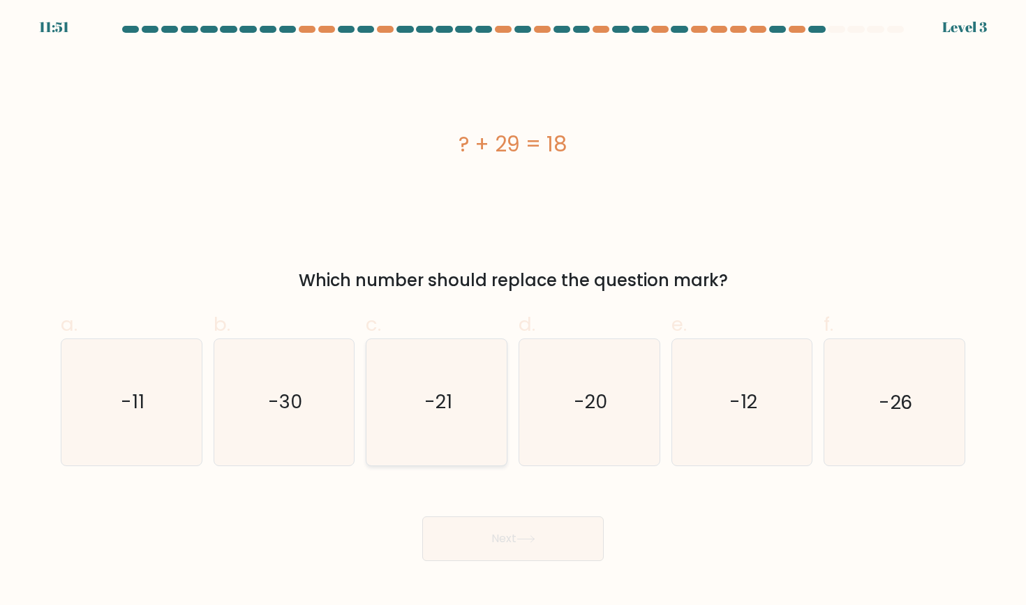
click at [437, 393] on text "-21" at bounding box center [438, 403] width 28 height 26
click at [513, 312] on input "c. -21" at bounding box center [513, 307] width 1 height 9
radio input "true"
click at [537, 544] on button "Next" at bounding box center [513, 539] width 182 height 45
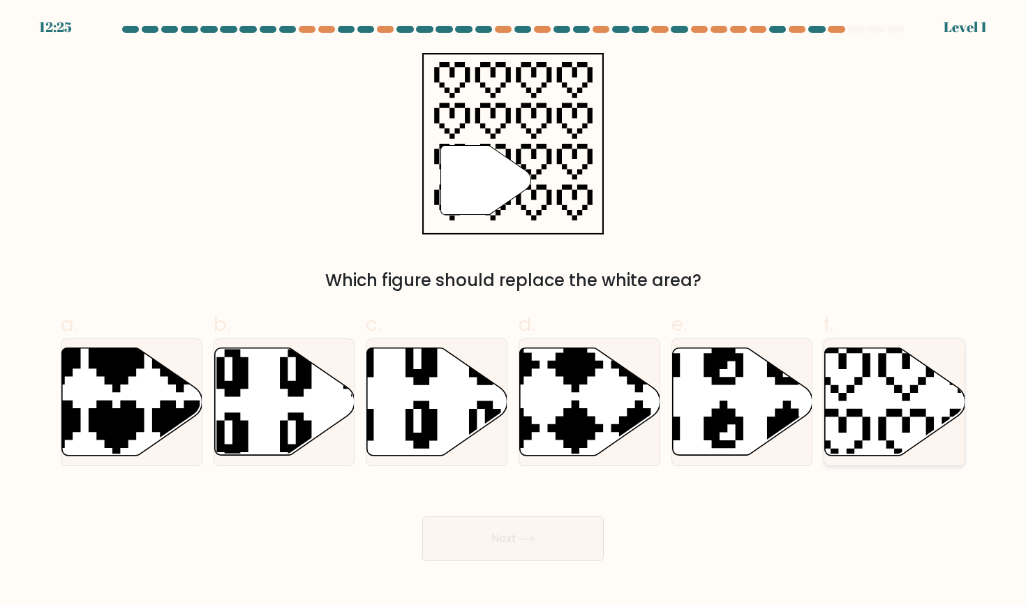
click at [900, 375] on icon at bounding box center [895, 402] width 140 height 108
click at [514, 312] on input "f." at bounding box center [513, 307] width 1 height 9
radio input "true"
click at [499, 541] on button "Next" at bounding box center [513, 539] width 182 height 45
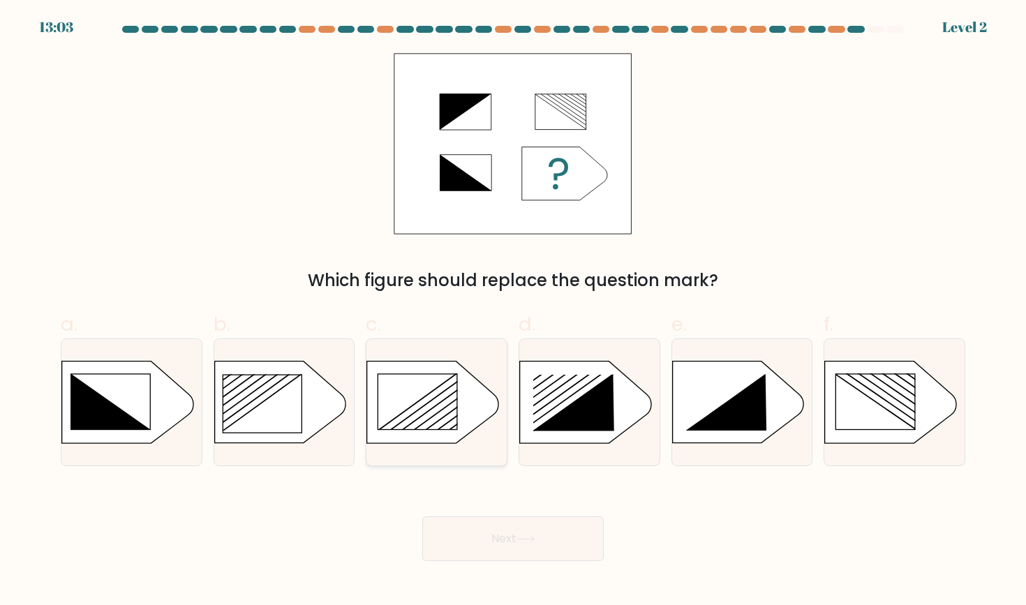
click at [426, 406] on rect at bounding box center [417, 401] width 79 height 55
click at [513, 312] on input "c." at bounding box center [513, 307] width 1 height 9
radio input "true"
click at [540, 533] on button "Next" at bounding box center [513, 539] width 182 height 45
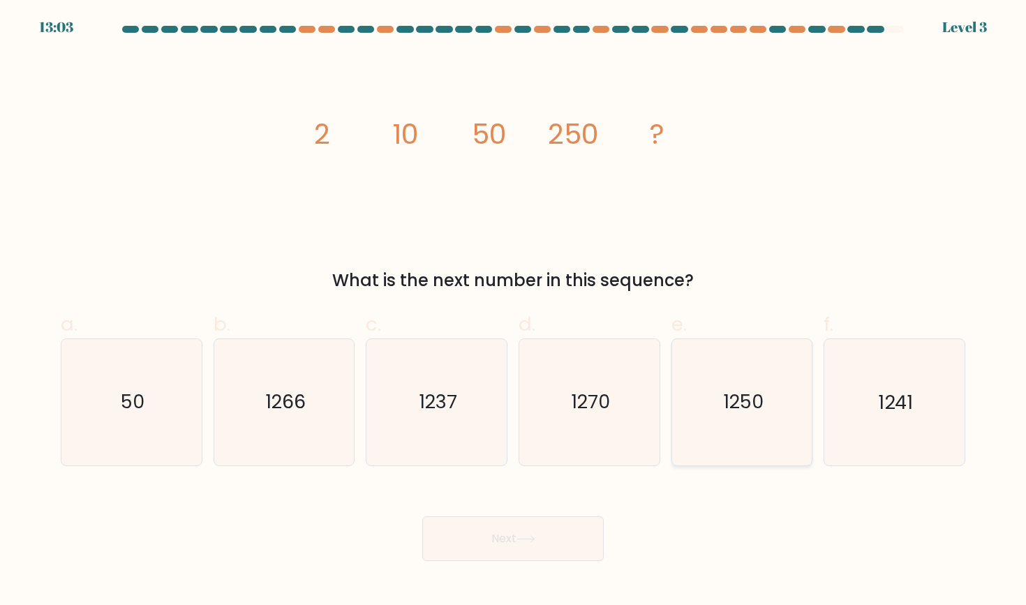
click at [783, 417] on icon "1250" at bounding box center [742, 402] width 126 height 126
click at [514, 312] on input "e. 1250" at bounding box center [513, 307] width 1 height 9
radio input "true"
click at [547, 548] on button "Next" at bounding box center [513, 539] width 182 height 45
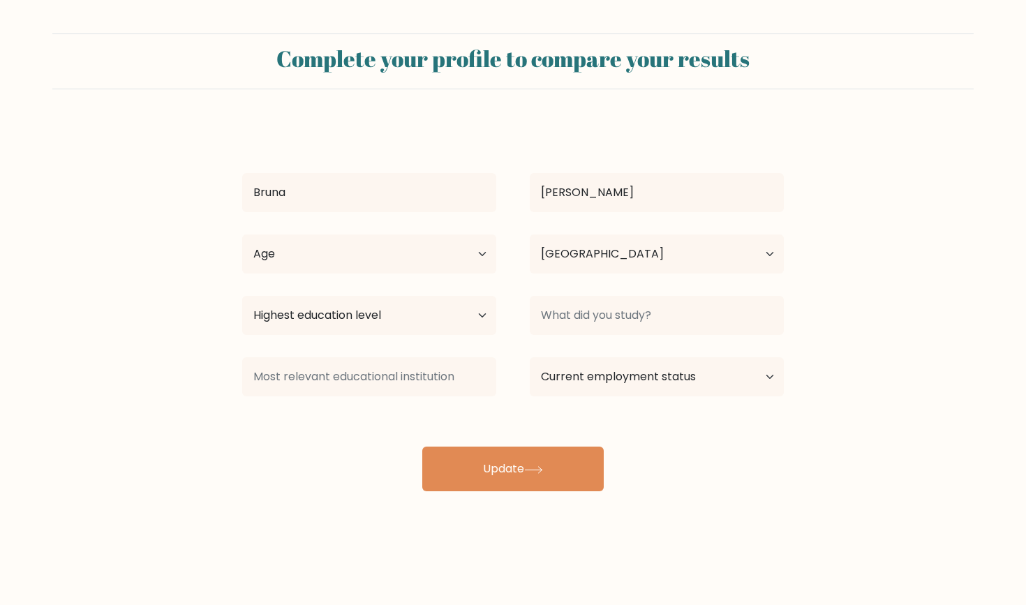
select select "PT"
select select "18_24"
select select "bachelors_degree"
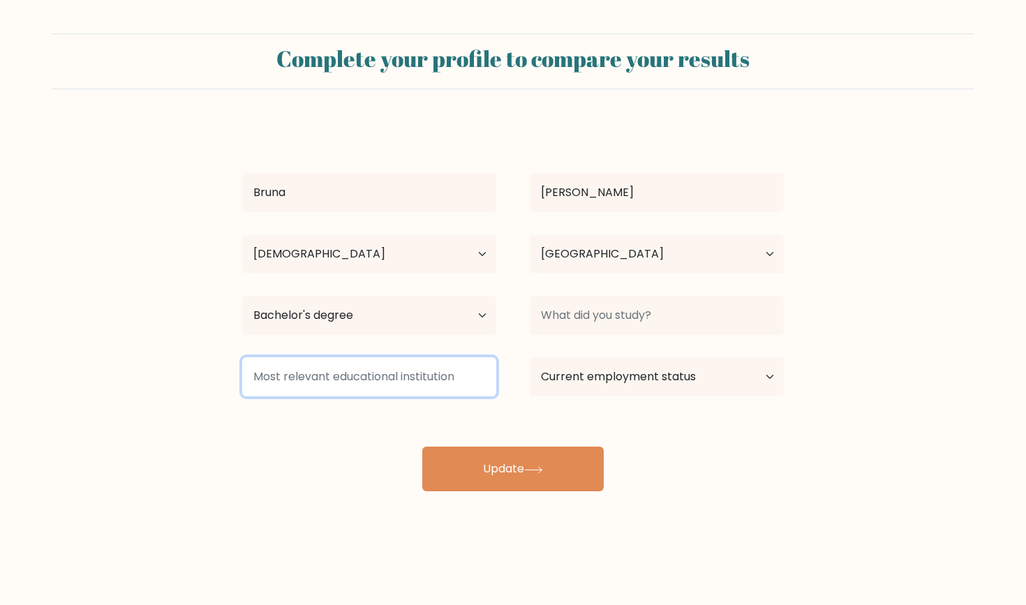
click at [382, 395] on input at bounding box center [369, 377] width 254 height 39
type input "ipvc"
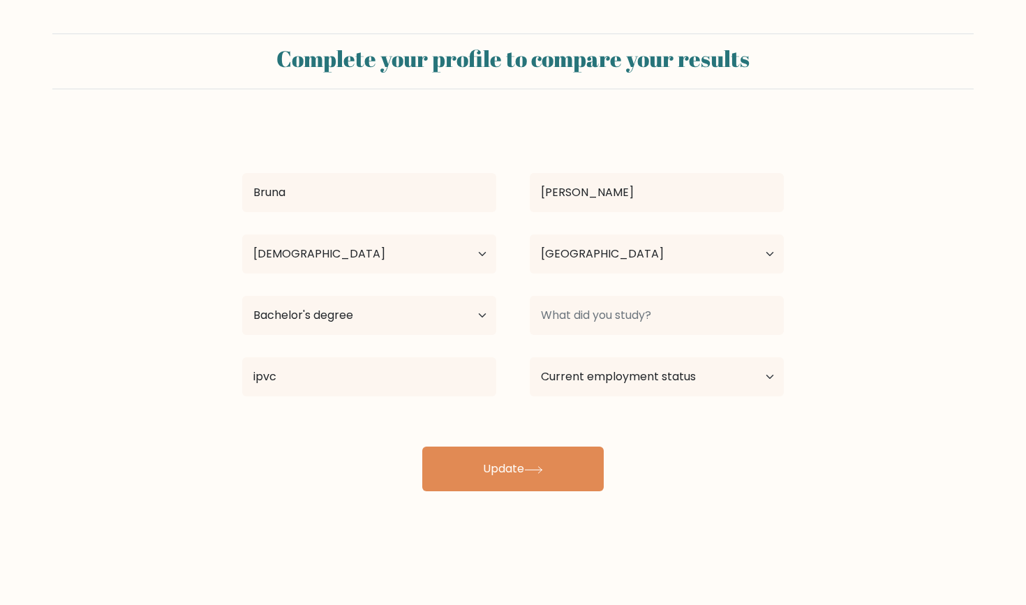
click at [568, 406] on div "[PERSON_NAME] Age Under [DEMOGRAPHIC_DATA] [DEMOGRAPHIC_DATA] [DEMOGRAPHIC_DATA…" at bounding box center [513, 307] width 559 height 369
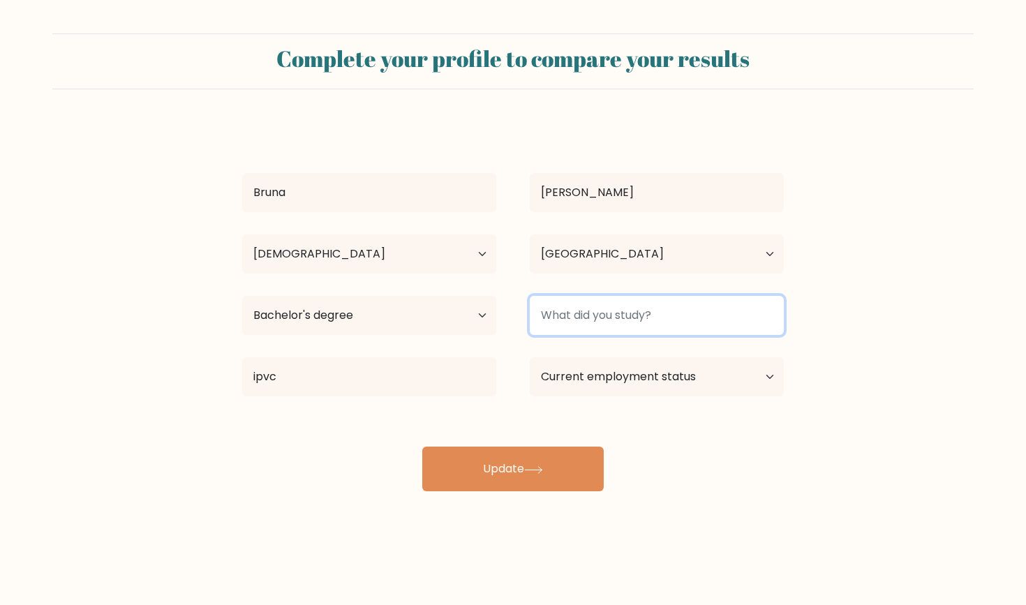
click at [603, 330] on input at bounding box center [657, 315] width 254 height 39
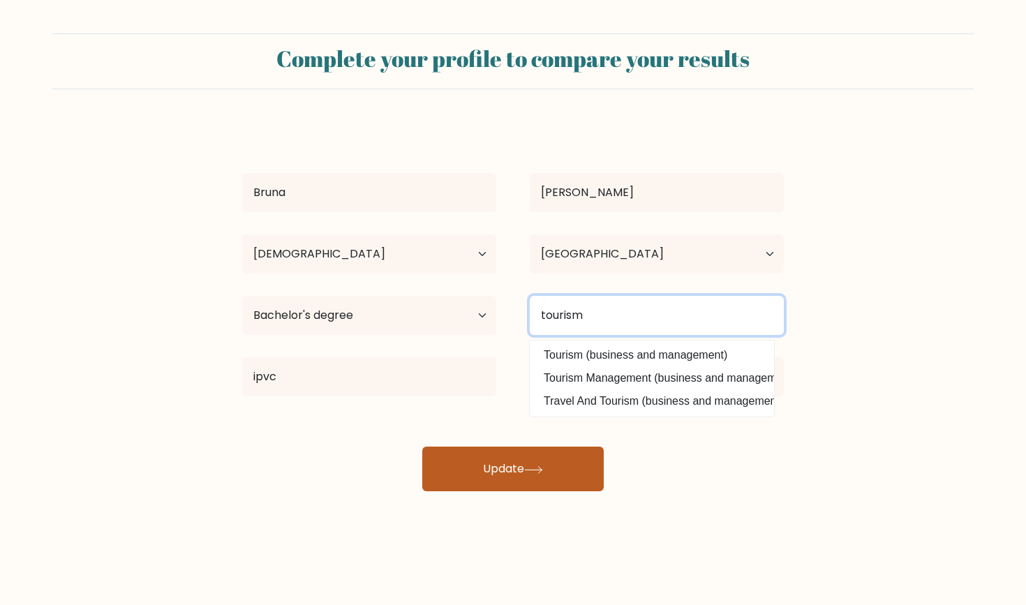
type input "tourism"
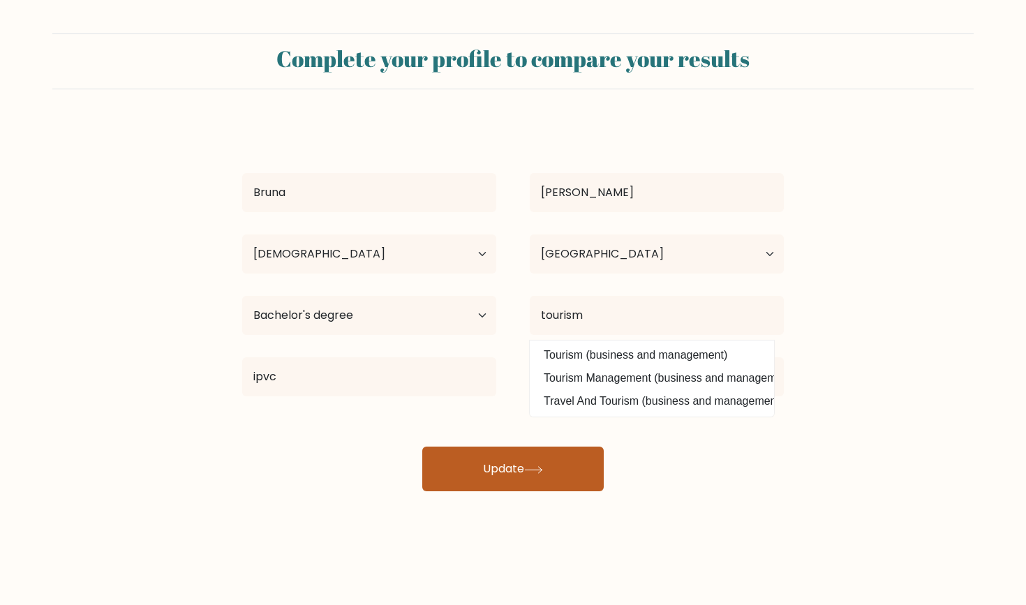
click at [540, 472] on icon at bounding box center [533, 470] width 19 height 8
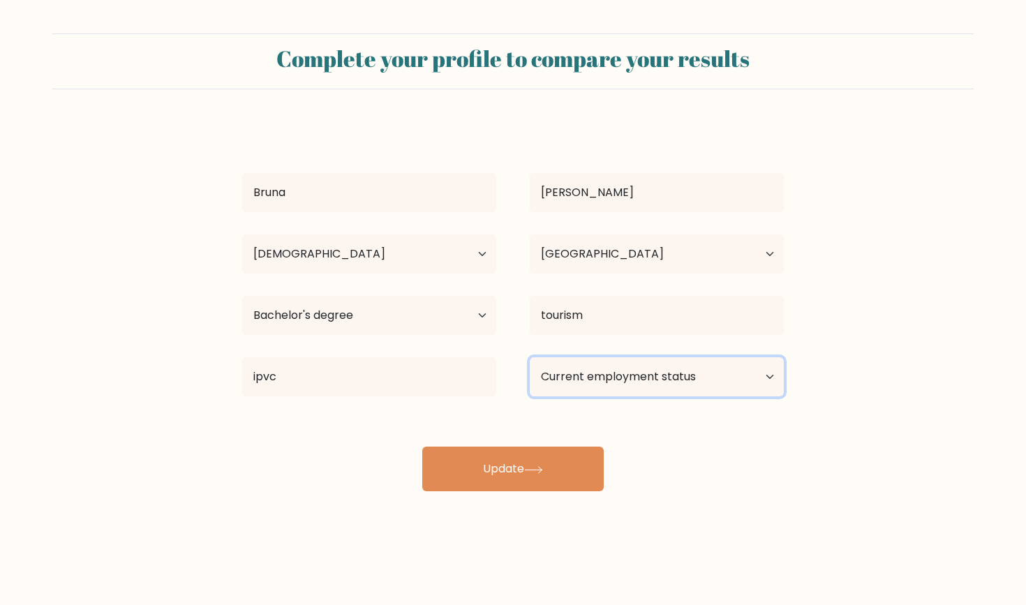
select select "student"
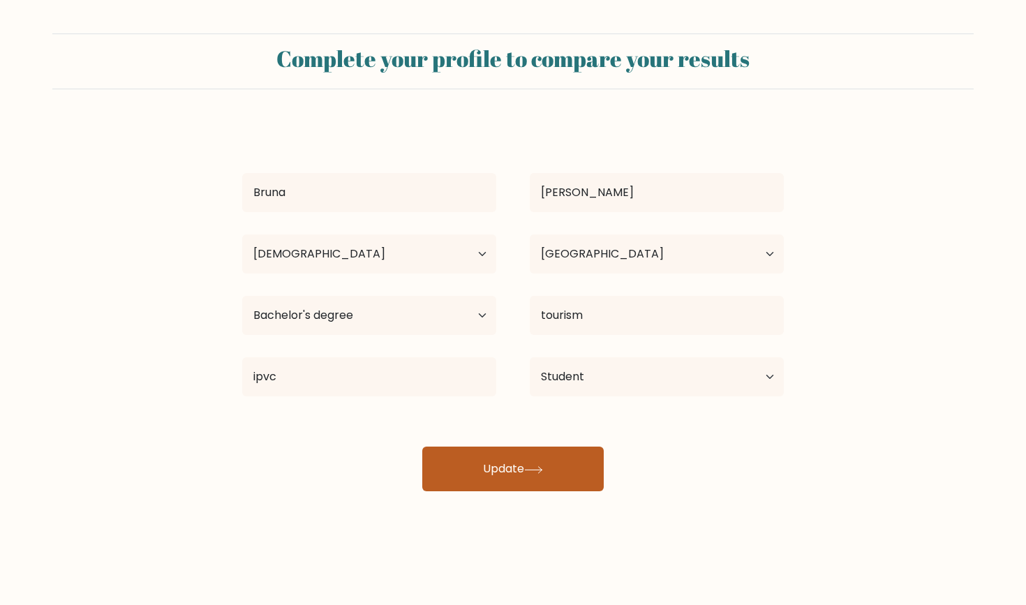
click at [487, 465] on button "Update" at bounding box center [513, 469] width 182 height 45
